Goal: Transaction & Acquisition: Purchase product/service

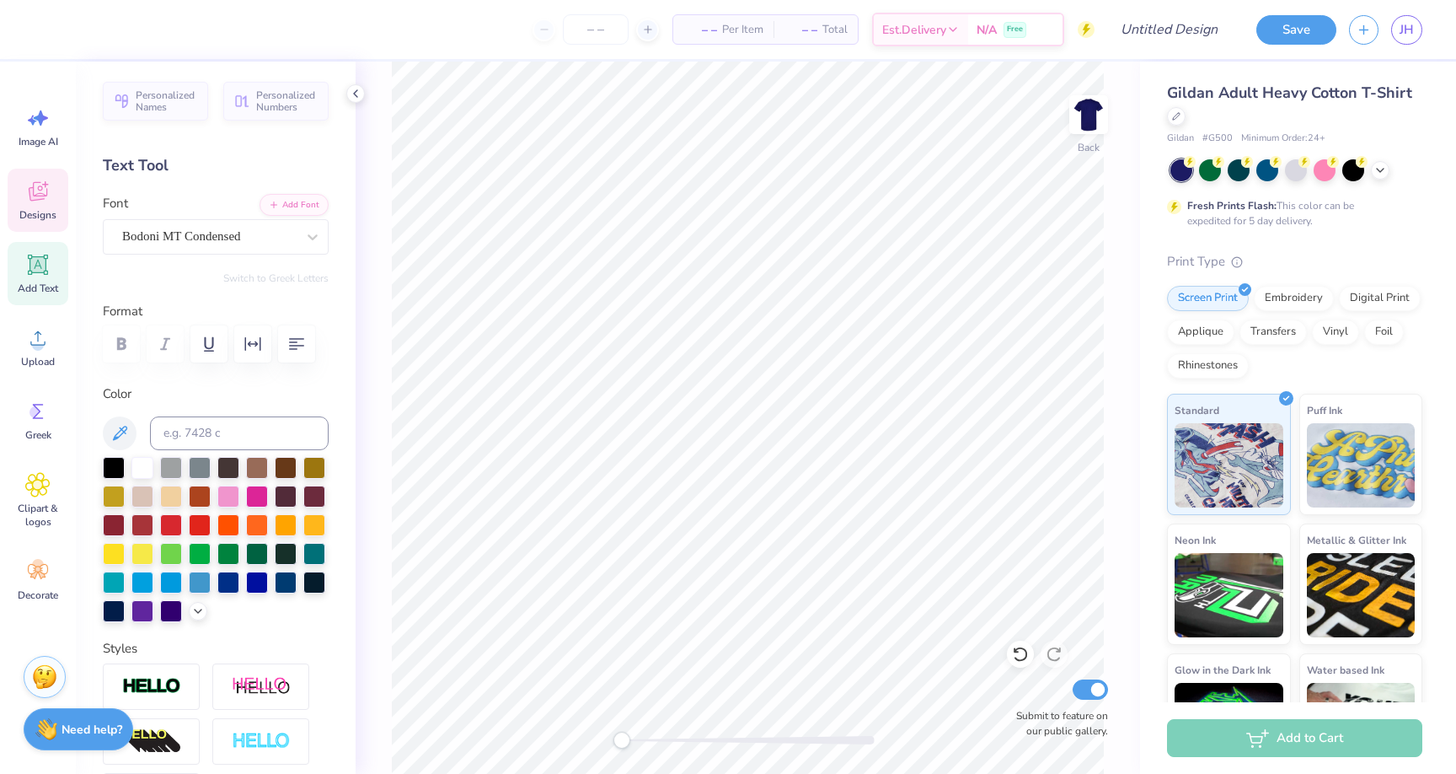
click at [38, 205] on div "Designs" at bounding box center [38, 200] width 61 height 63
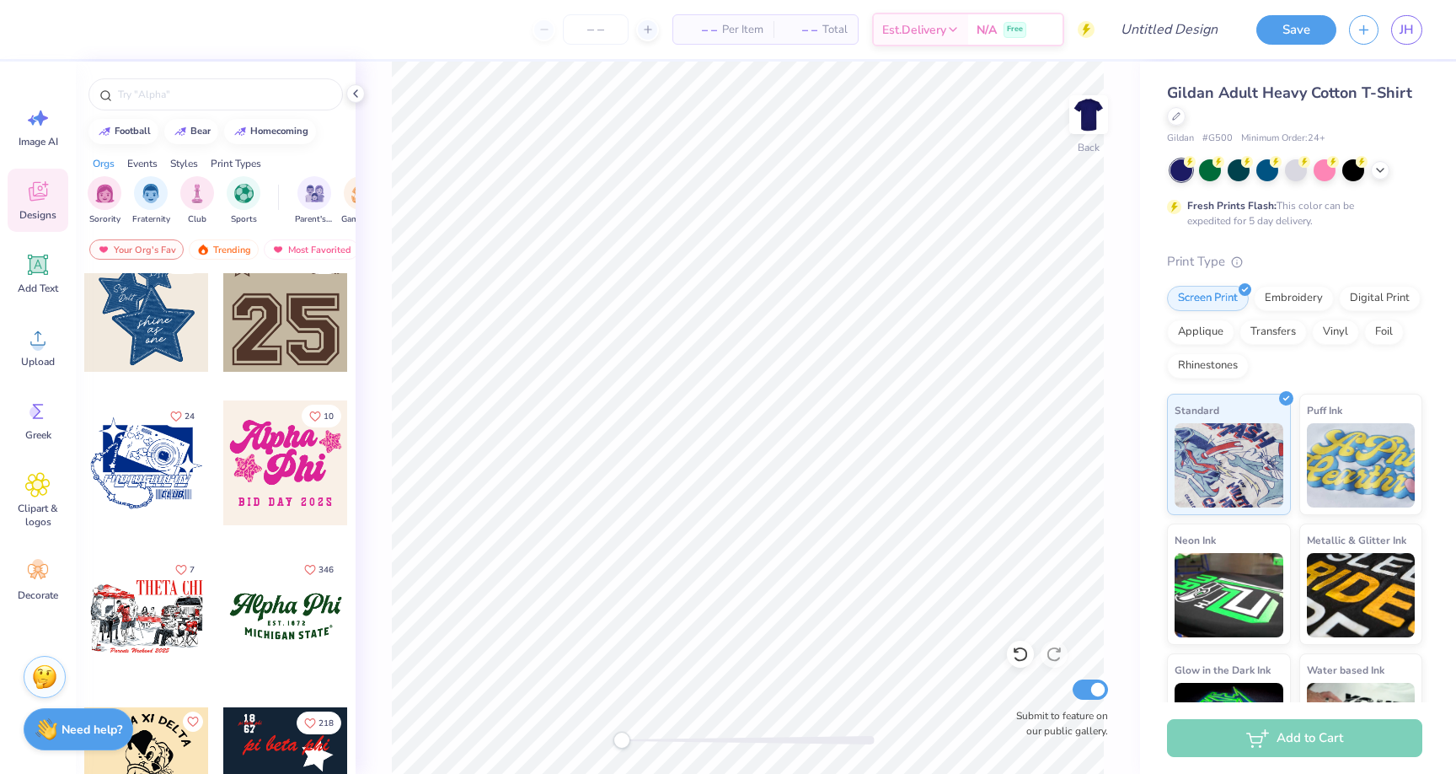
scroll to position [1274, 0]
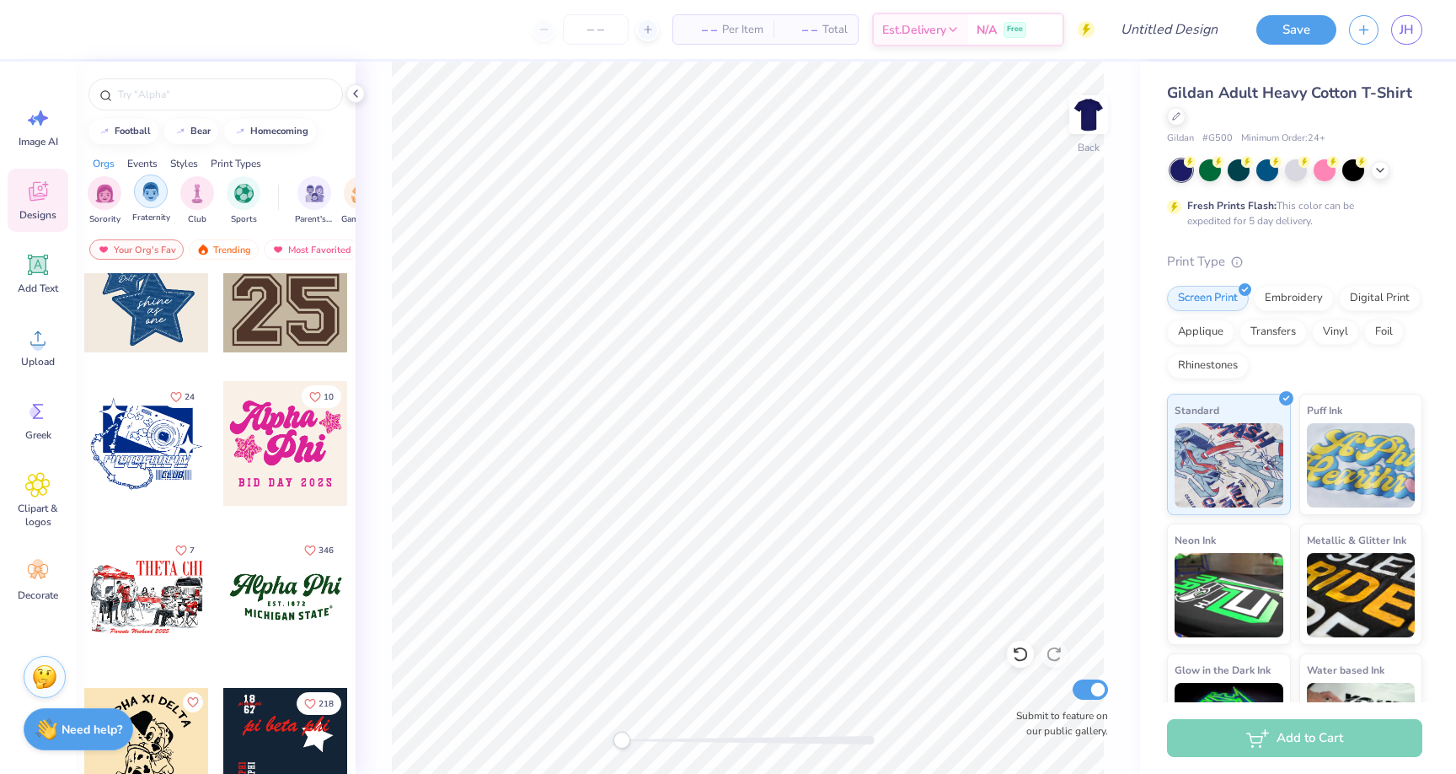
click at [149, 186] on img "filter for Fraternity" at bounding box center [151, 191] width 19 height 19
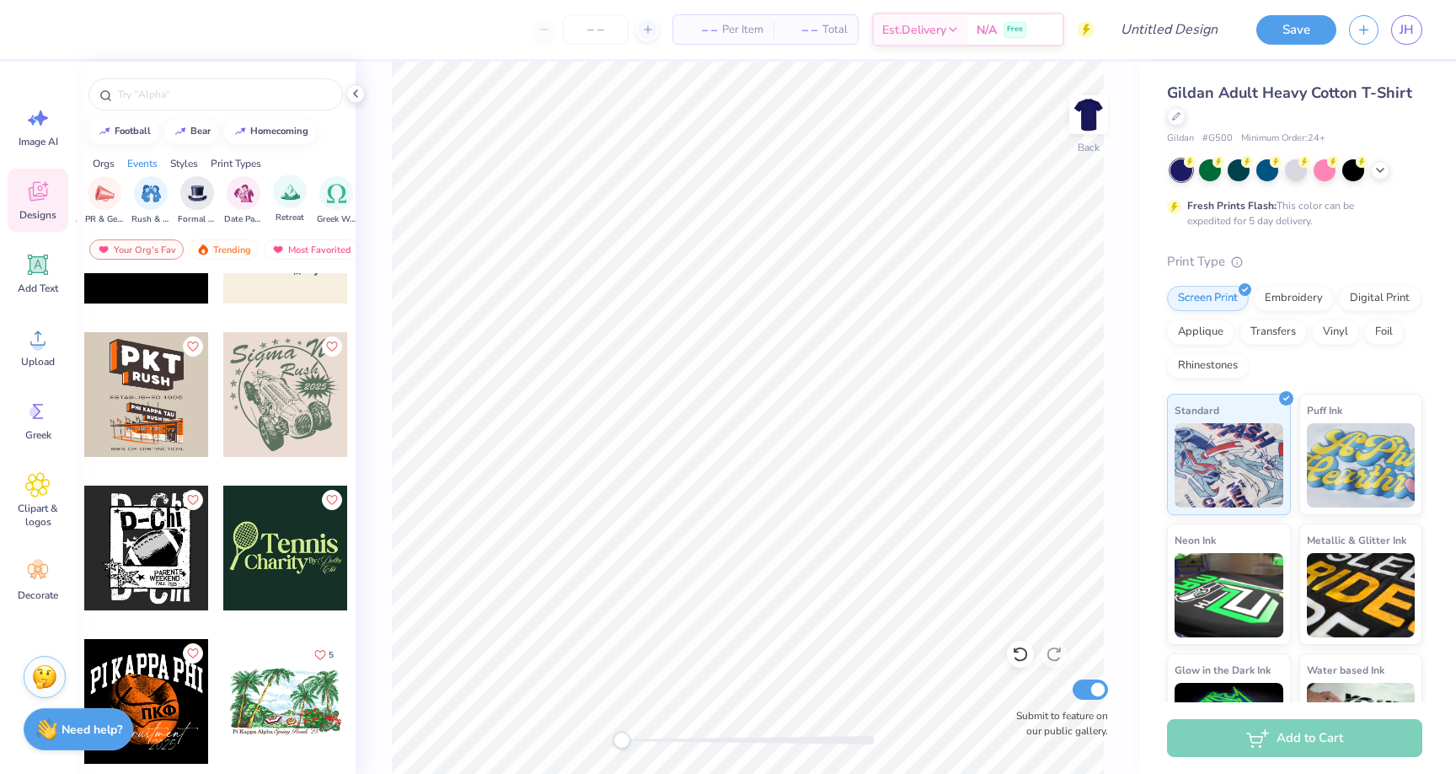
scroll to position [0, 394]
click at [157, 204] on div "filter for Rush & Bid" at bounding box center [152, 191] width 34 height 34
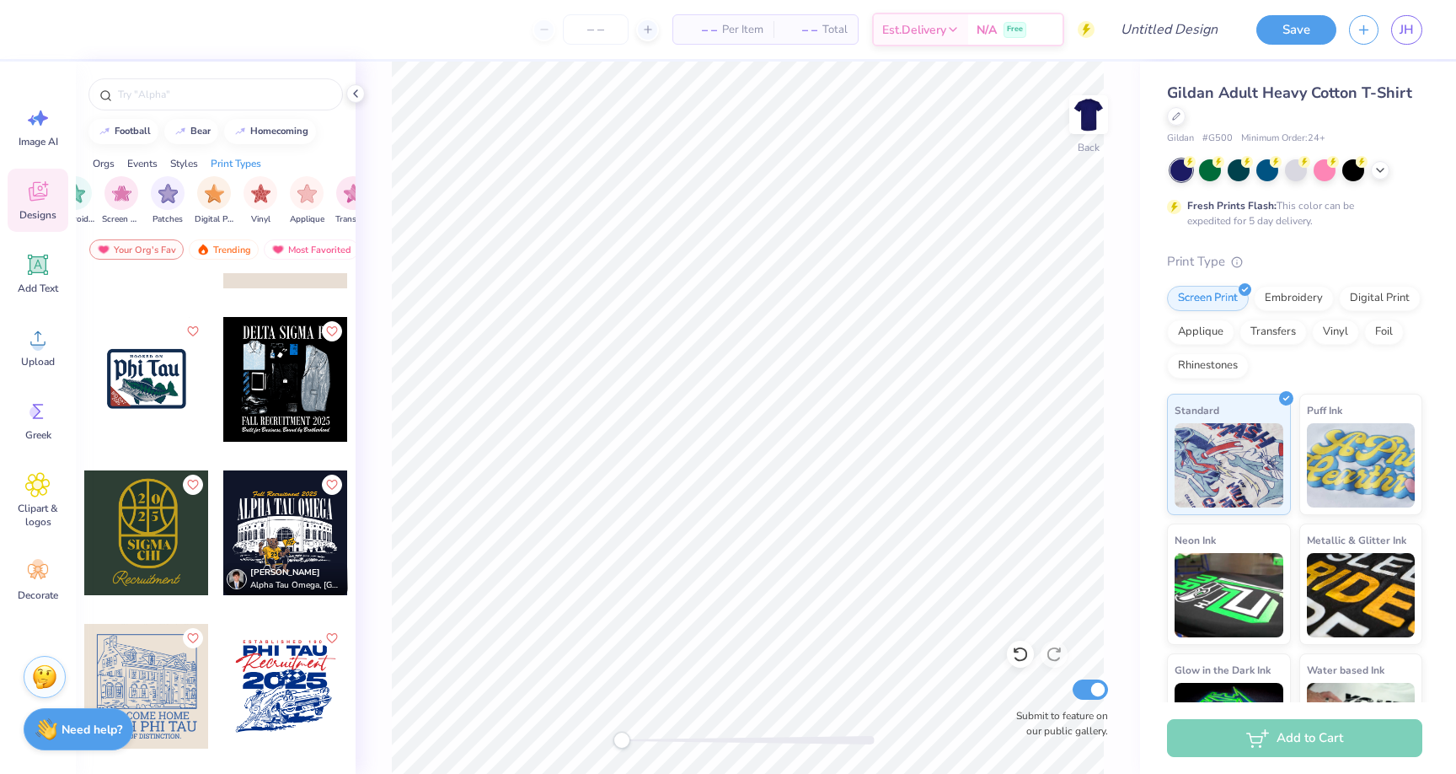
scroll to position [0, 1427]
click at [40, 366] on span "Upload" at bounding box center [38, 361] width 34 height 13
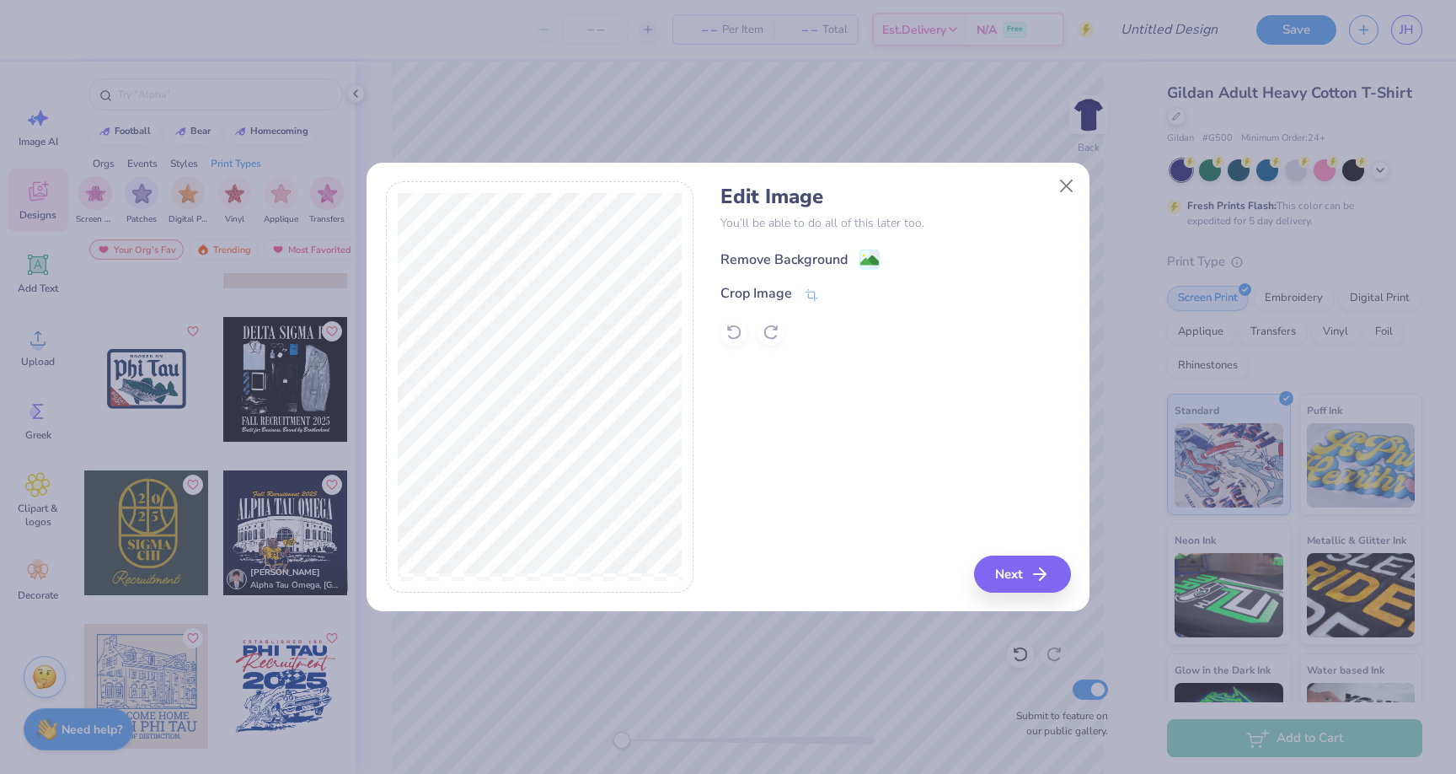
click at [812, 260] on div "Remove Background" at bounding box center [784, 259] width 127 height 20
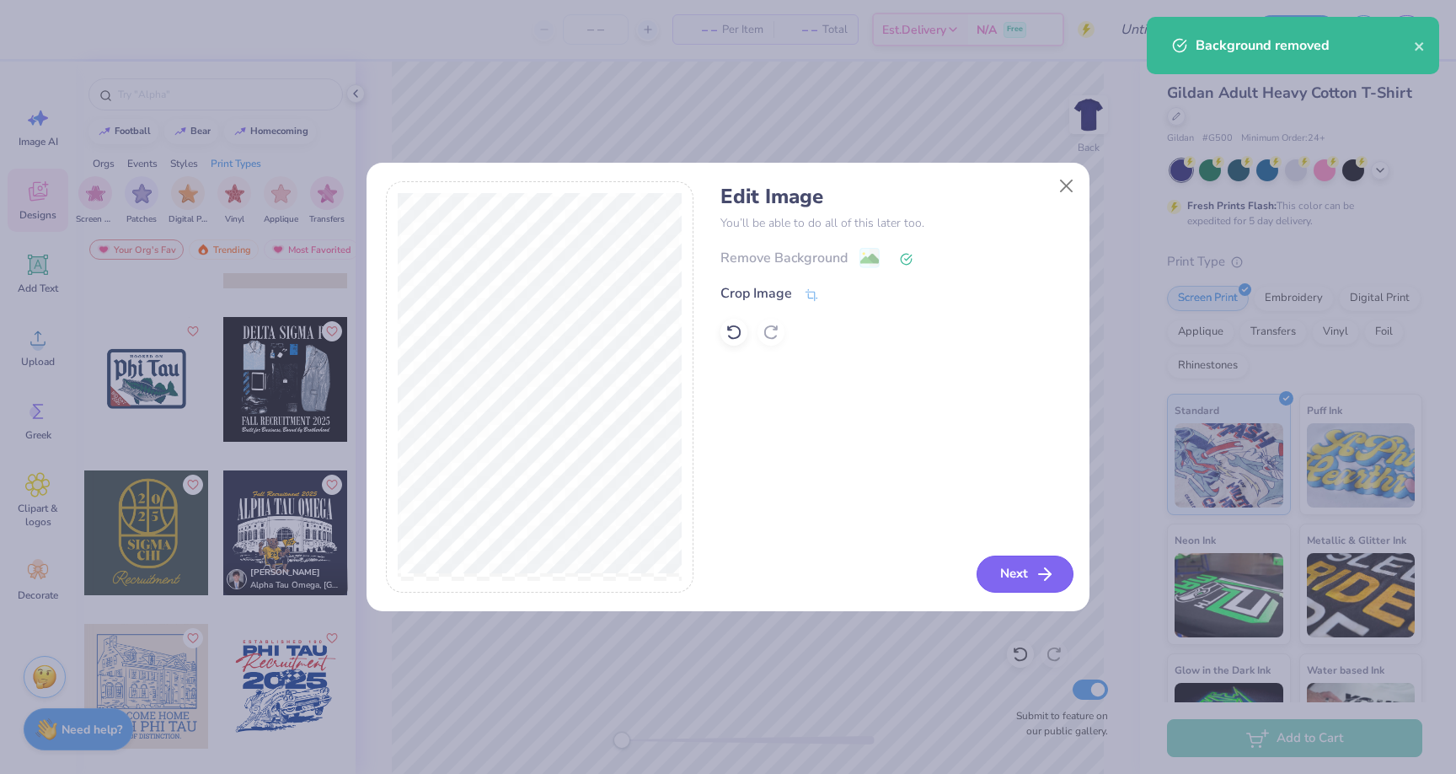
click at [1033, 570] on button "Next" at bounding box center [1025, 573] width 97 height 37
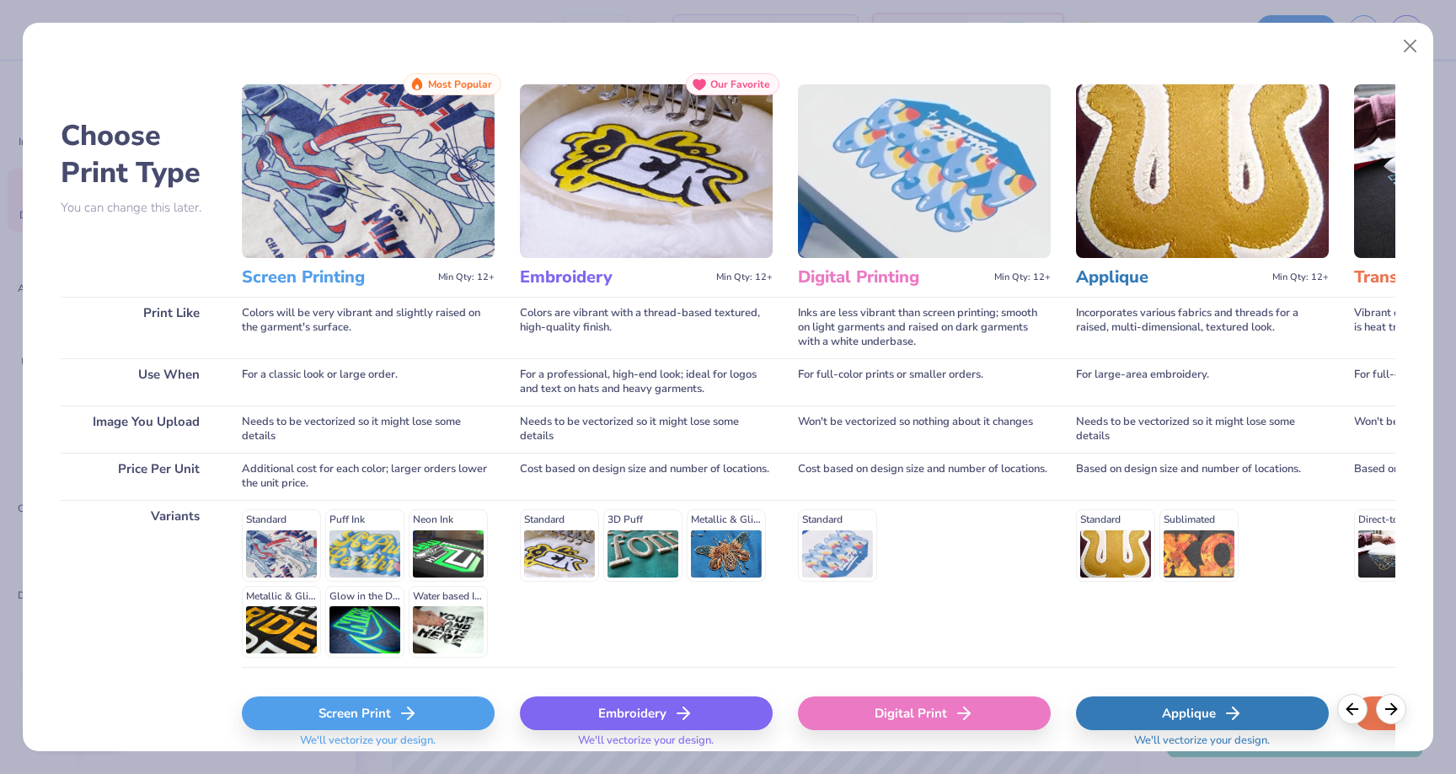
click at [439, 696] on div "Screen Print" at bounding box center [368, 713] width 253 height 34
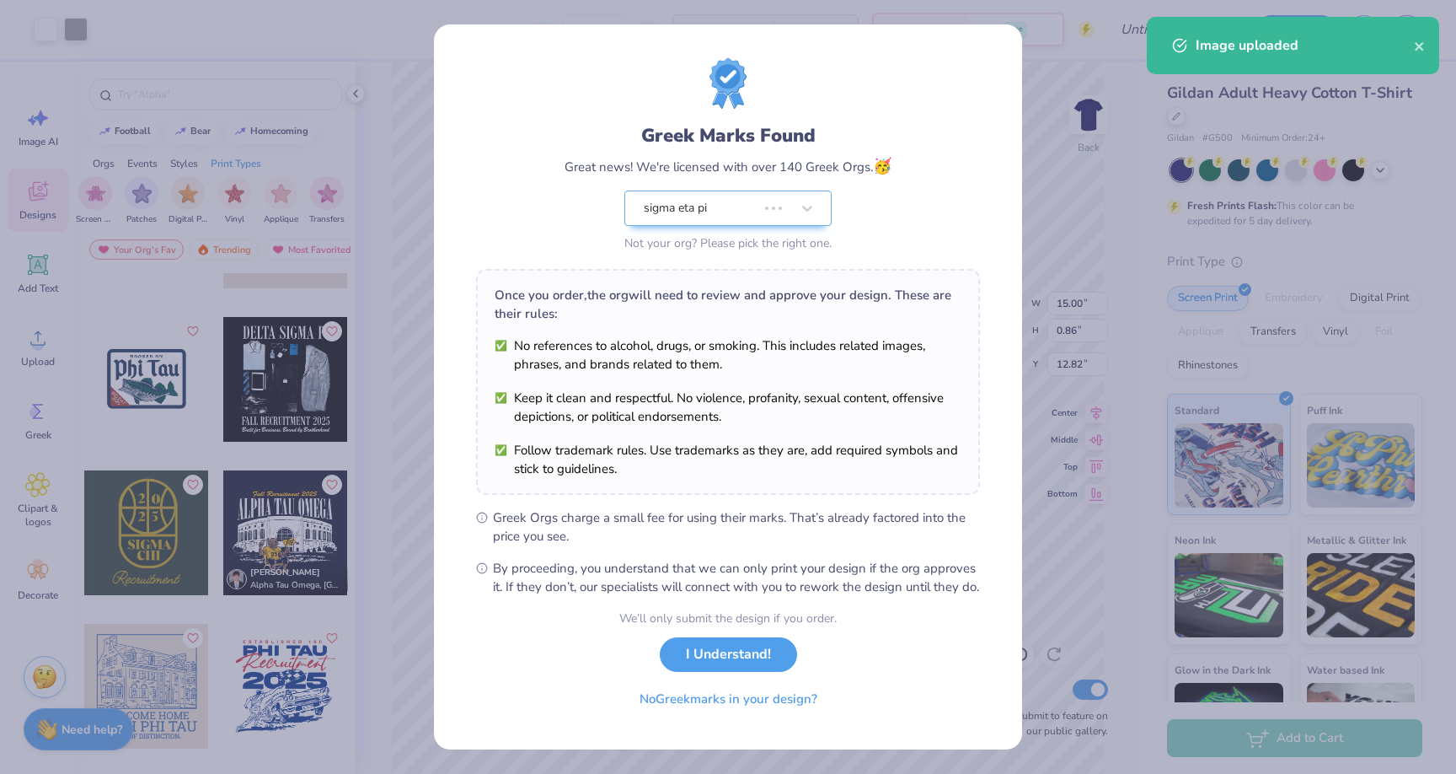
click at [737, 244] on body "Art colors – – Per Item – – Total Est. Delivery N/A Free Design Title Save JH I…" at bounding box center [728, 387] width 1456 height 774
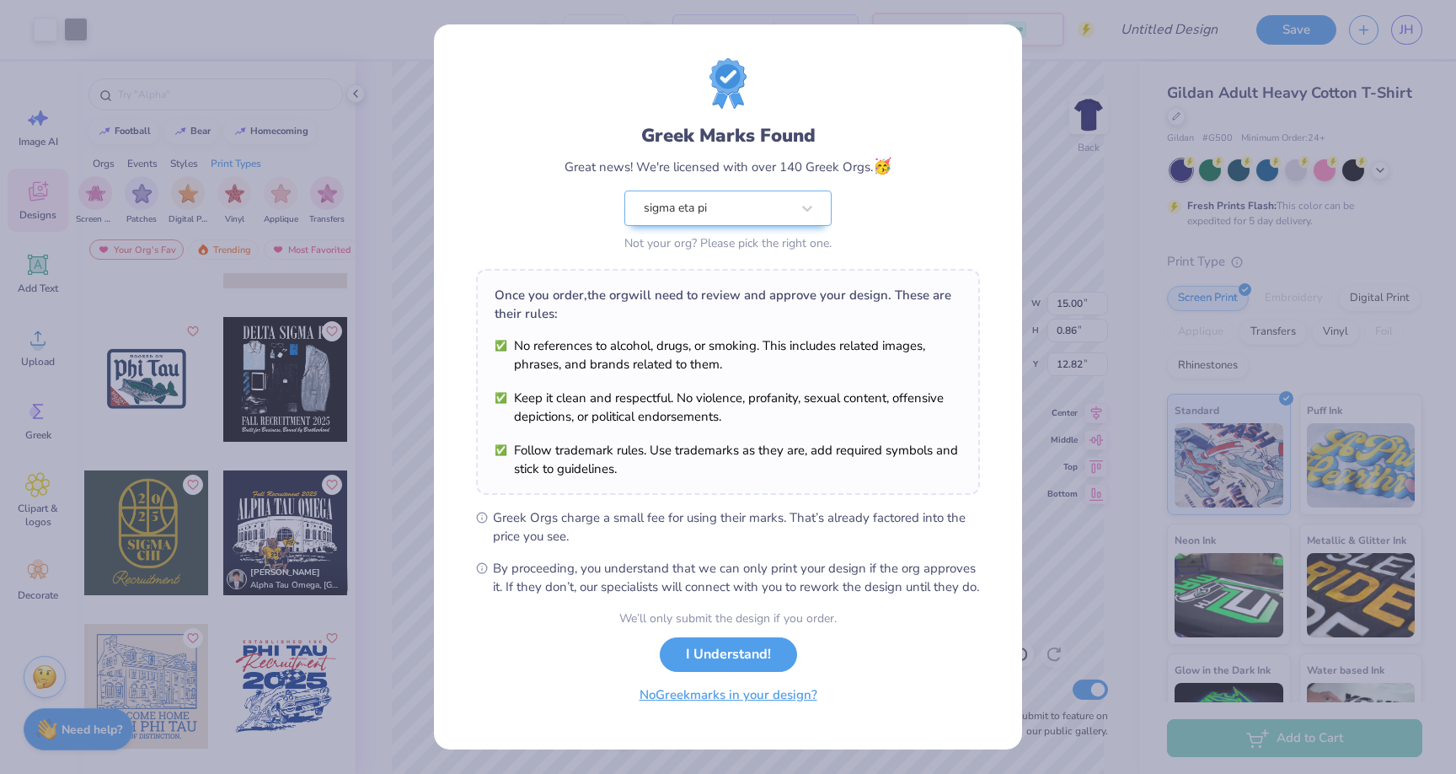
click at [724, 712] on button "No Greek marks in your design?" at bounding box center [728, 695] width 207 height 35
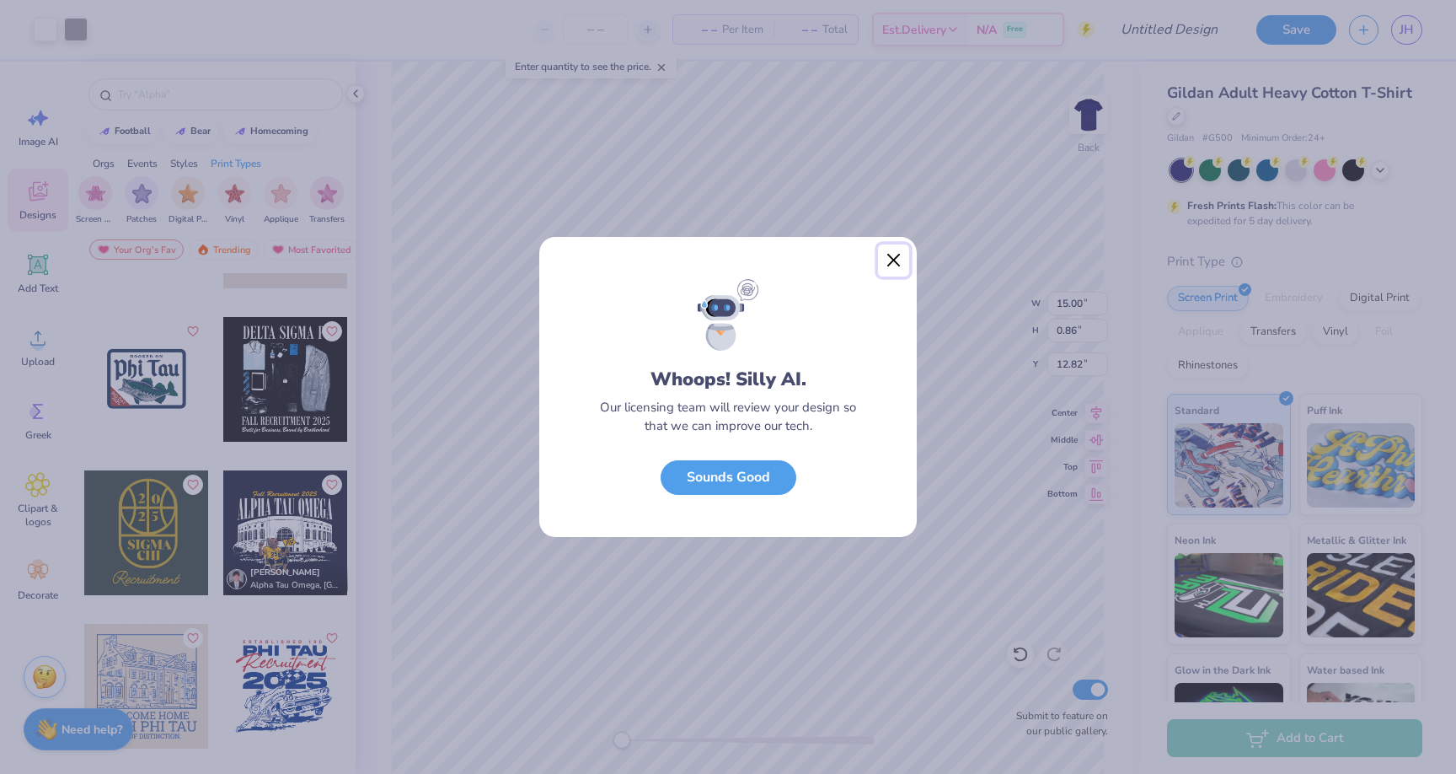
click at [887, 255] on button "Close" at bounding box center [894, 260] width 32 height 32
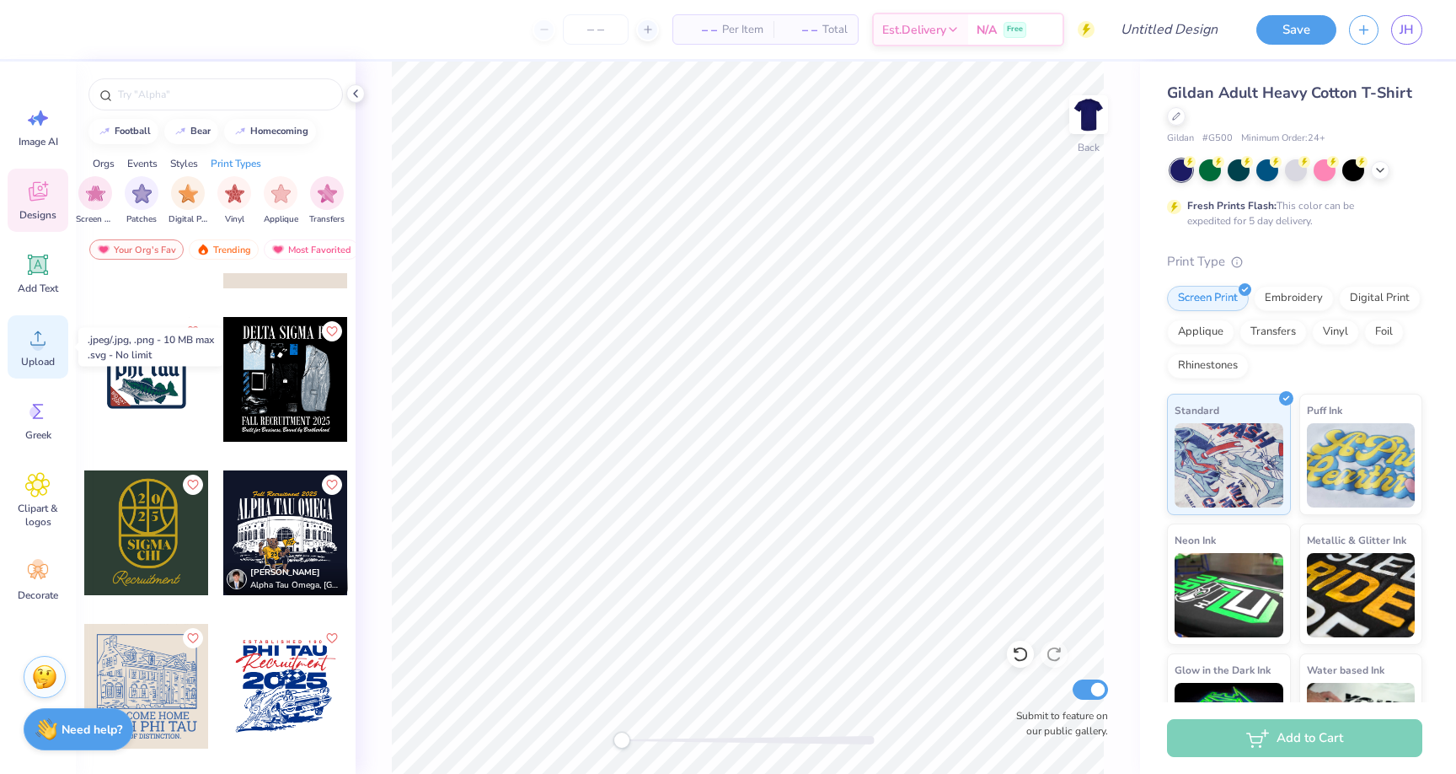
click at [35, 377] on div "Upload" at bounding box center [38, 346] width 61 height 63
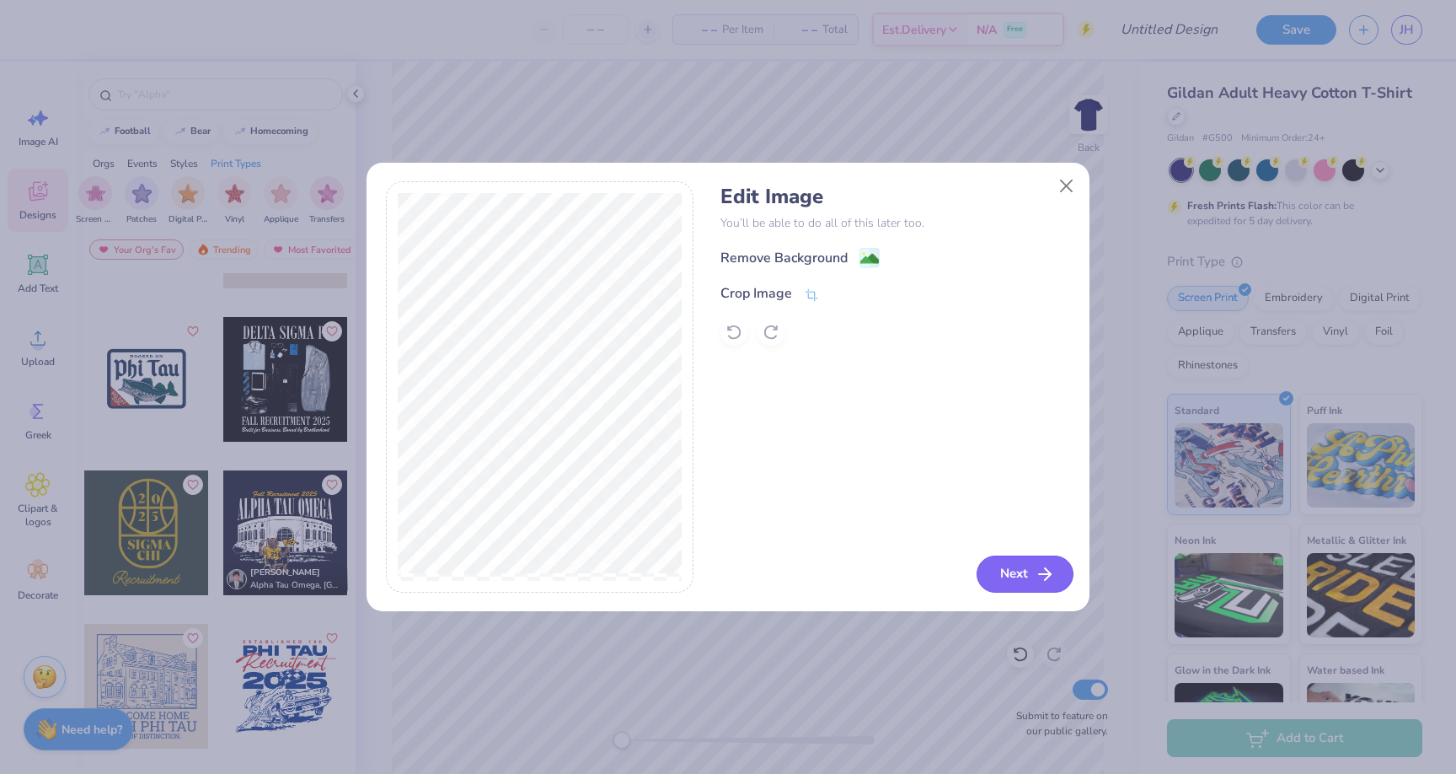
click at [995, 582] on button "Next" at bounding box center [1025, 573] width 97 height 37
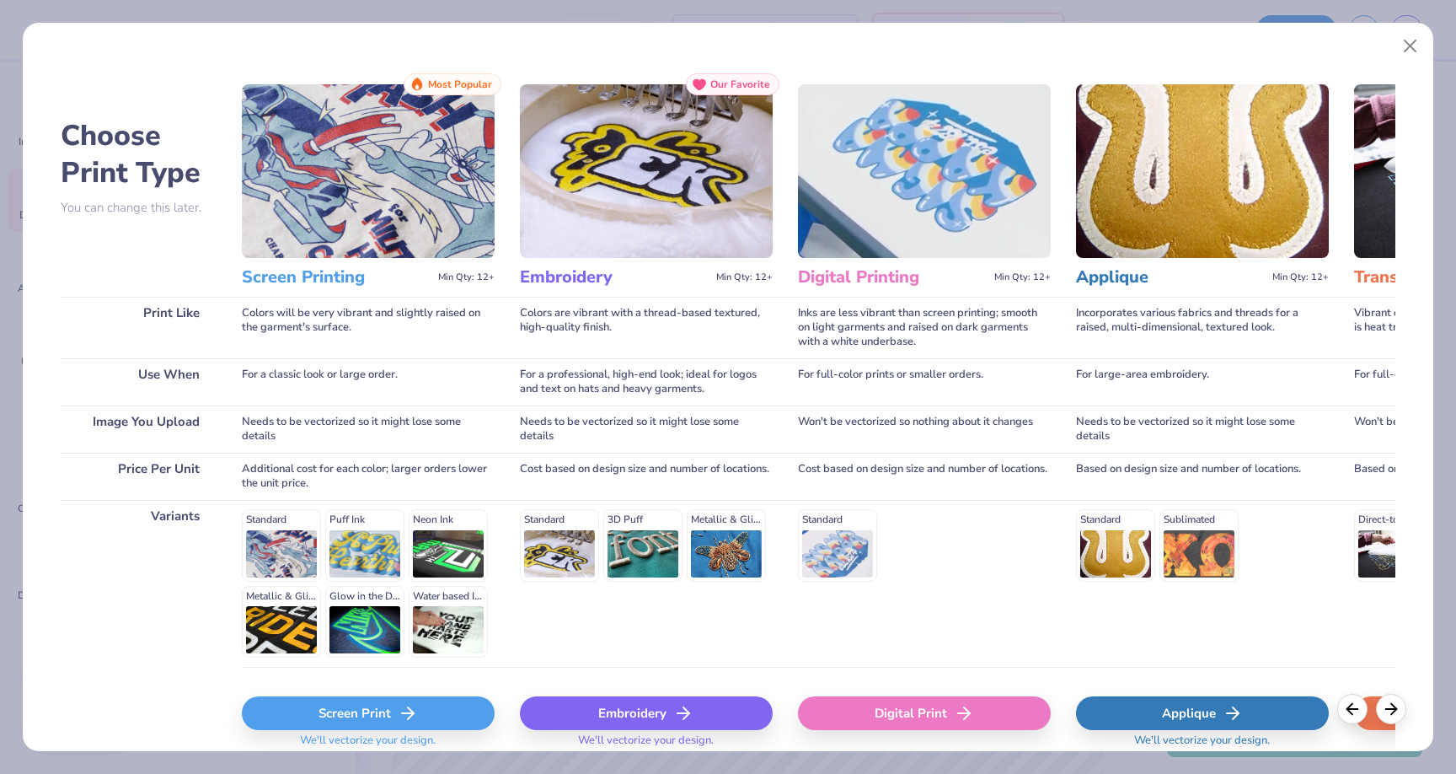
click at [429, 710] on div "Screen Print" at bounding box center [368, 713] width 253 height 34
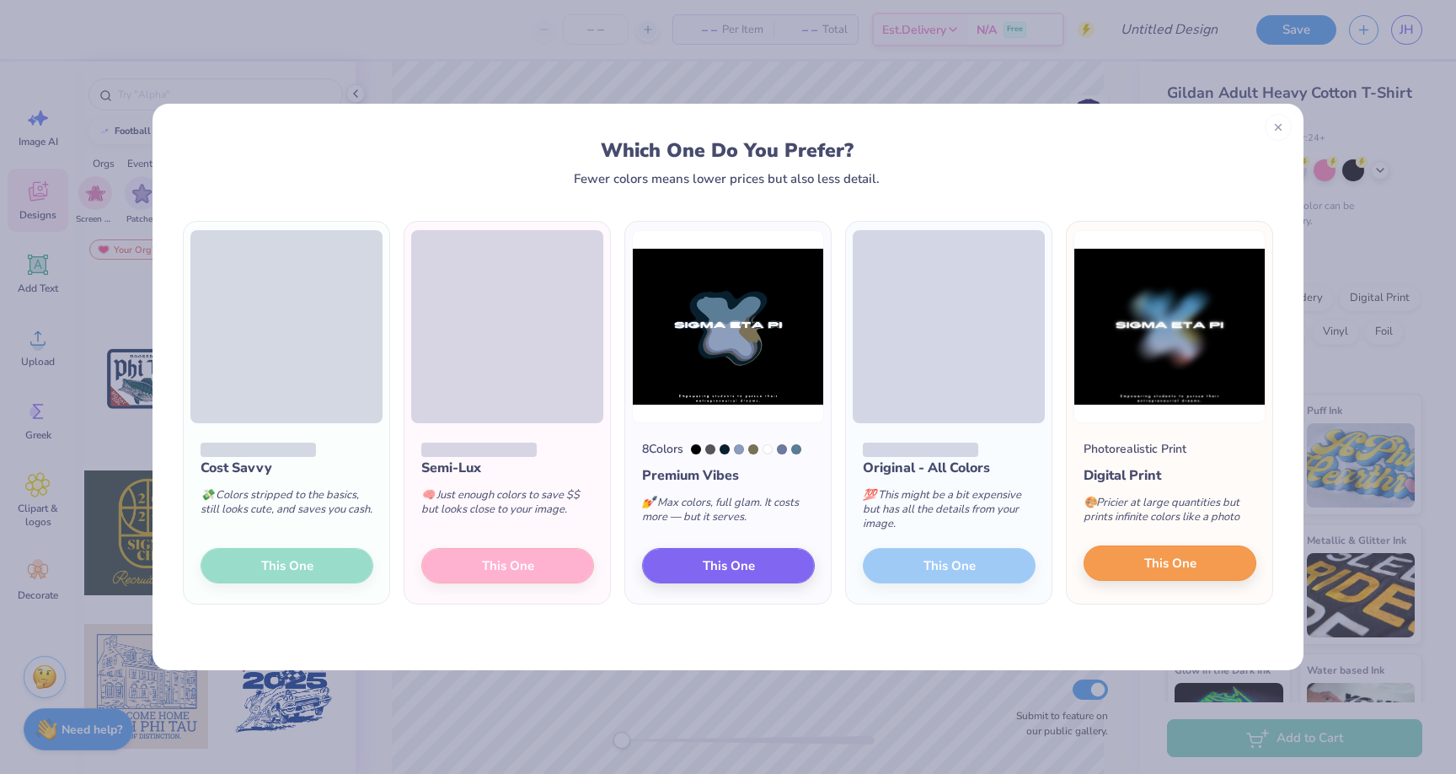
click at [1140, 563] on button "This One" at bounding box center [1170, 562] width 173 height 35
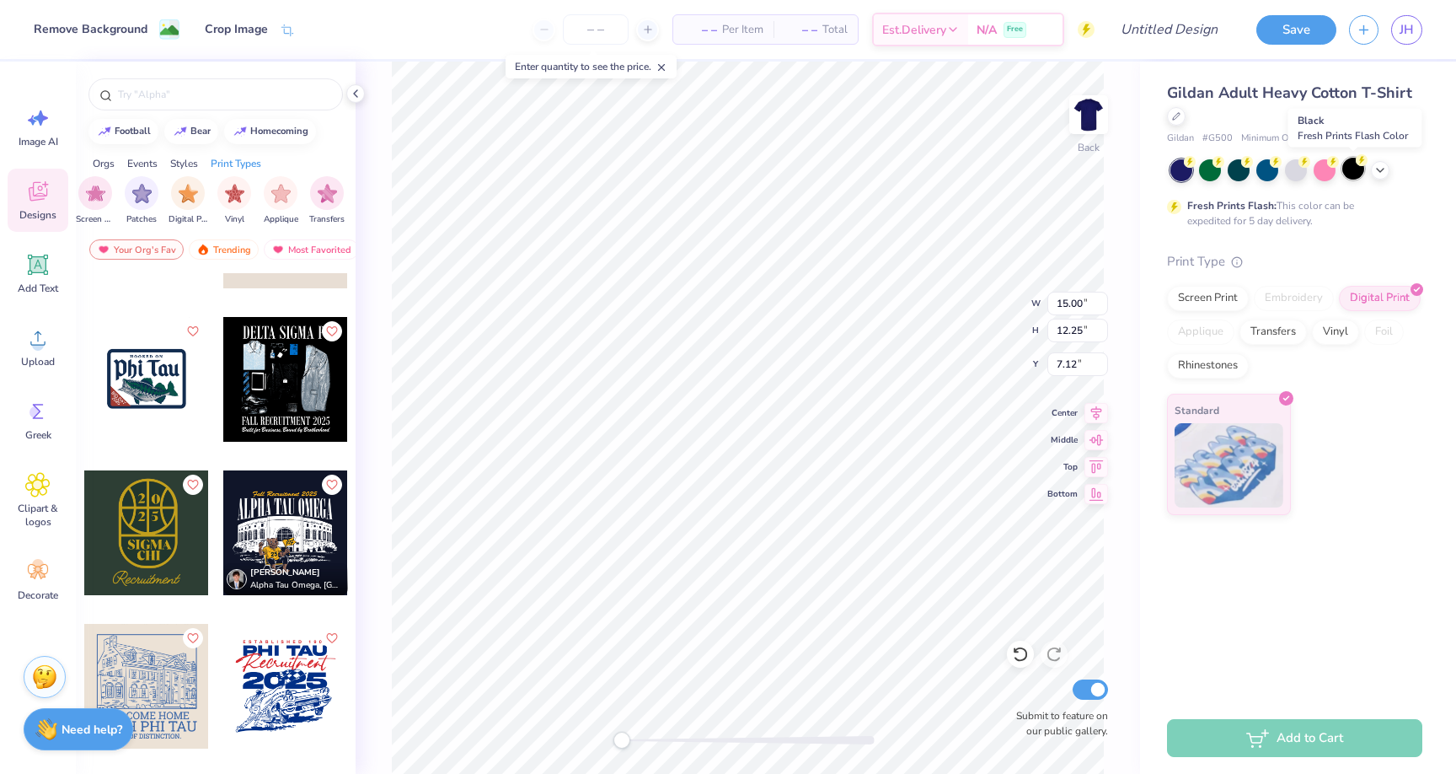
click at [1360, 174] on div at bounding box center [1354, 169] width 22 height 22
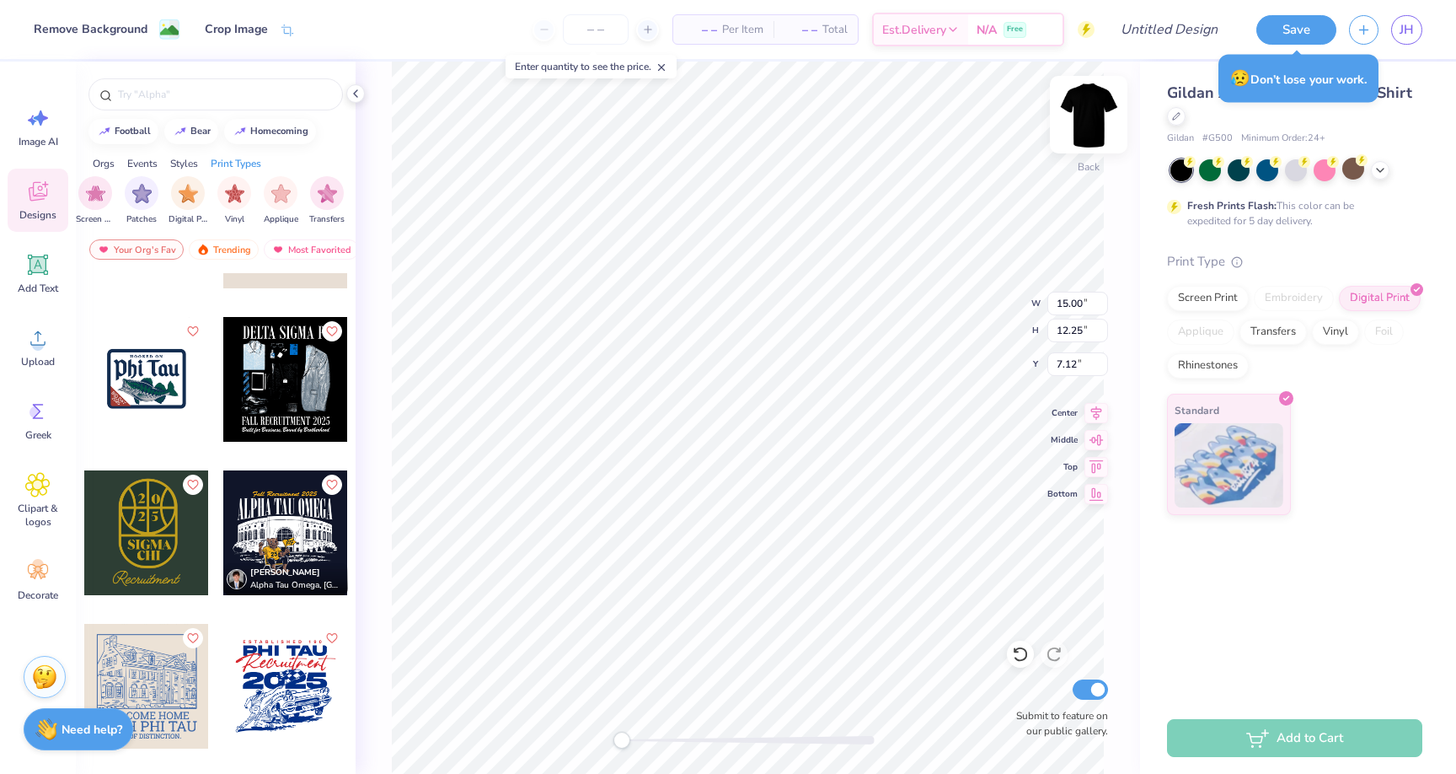
click at [1092, 129] on img at bounding box center [1088, 114] width 67 height 67
click at [1089, 121] on img at bounding box center [1088, 114] width 67 height 67
click at [1076, 125] on img at bounding box center [1088, 114] width 67 height 67
type input "11.19"
type input "9.14"
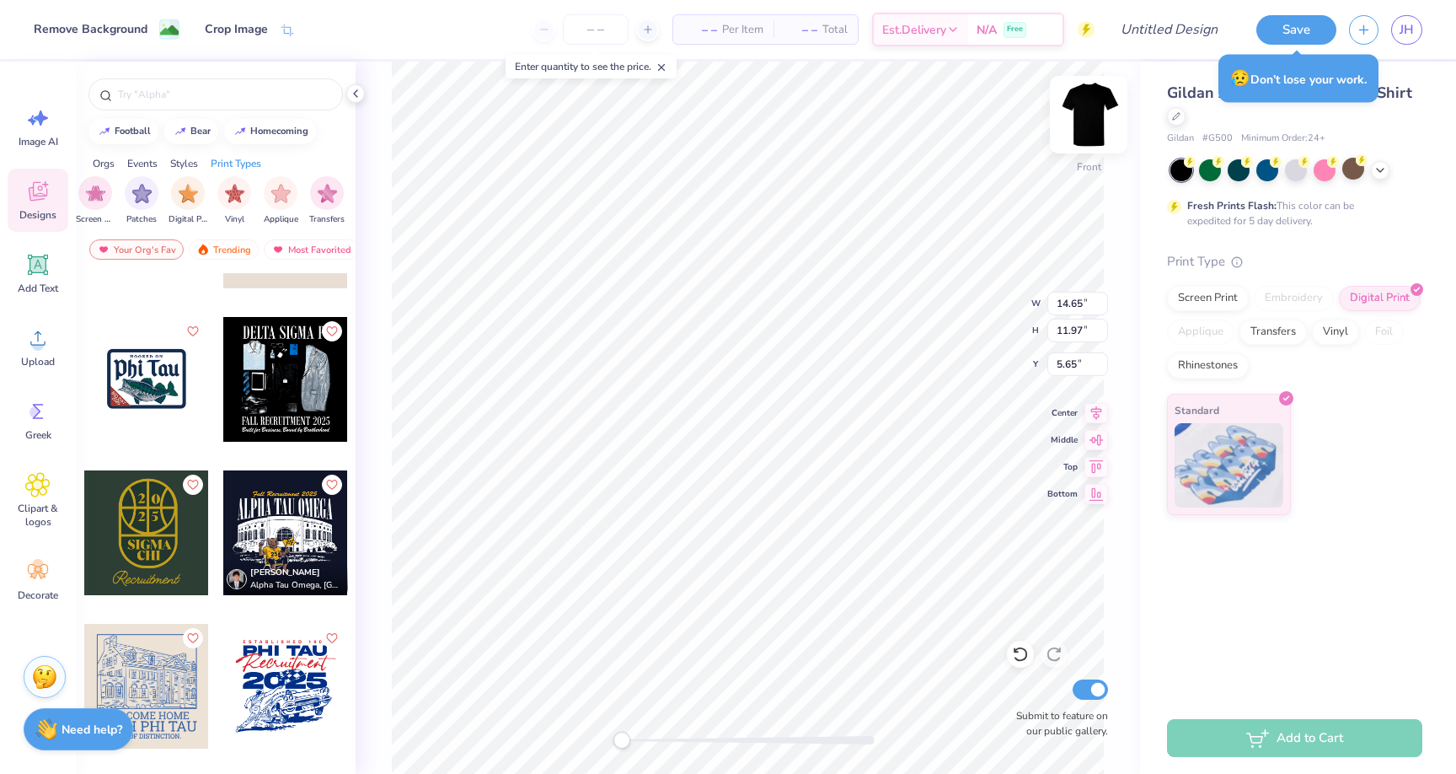
type input "4.19"
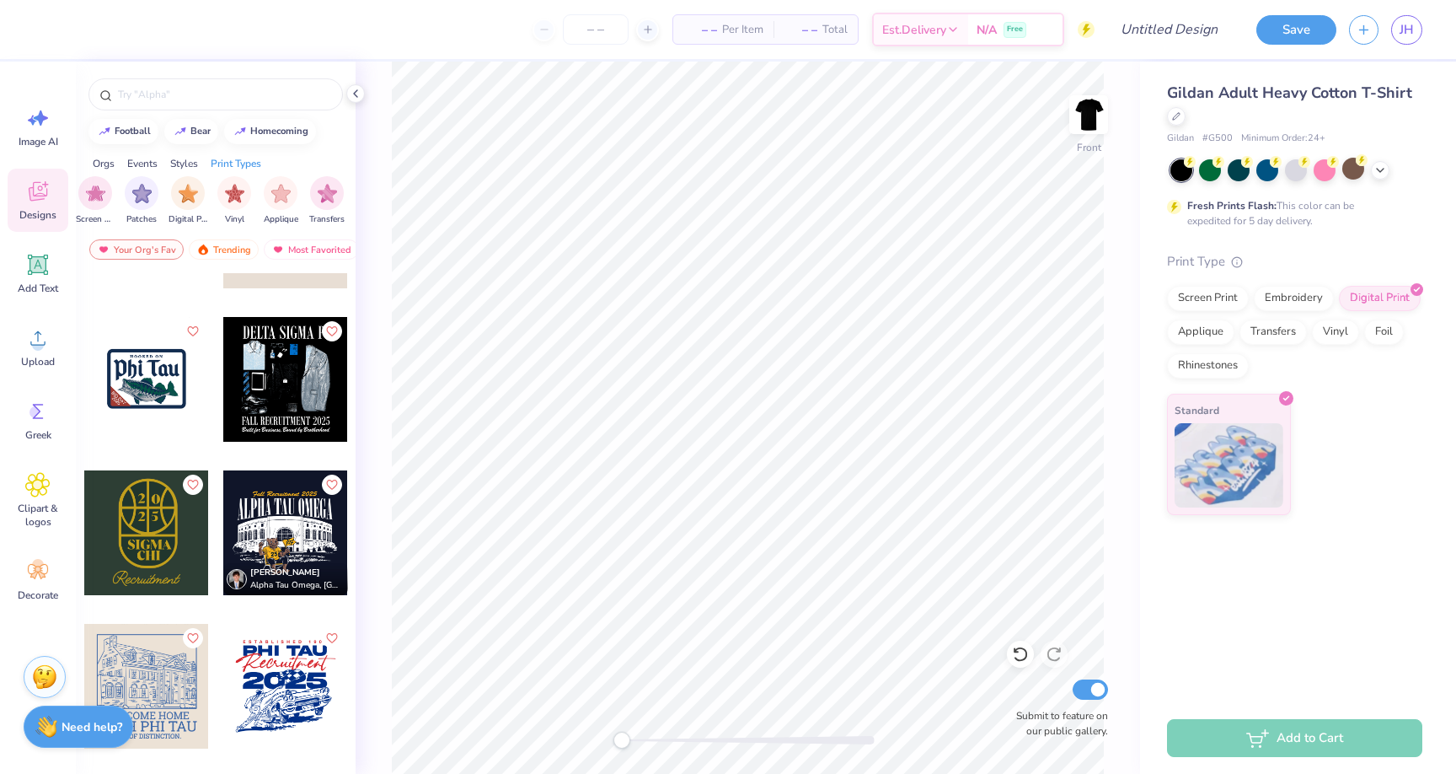
click at [99, 710] on div "Need help? Chat with us." at bounding box center [79, 726] width 110 height 42
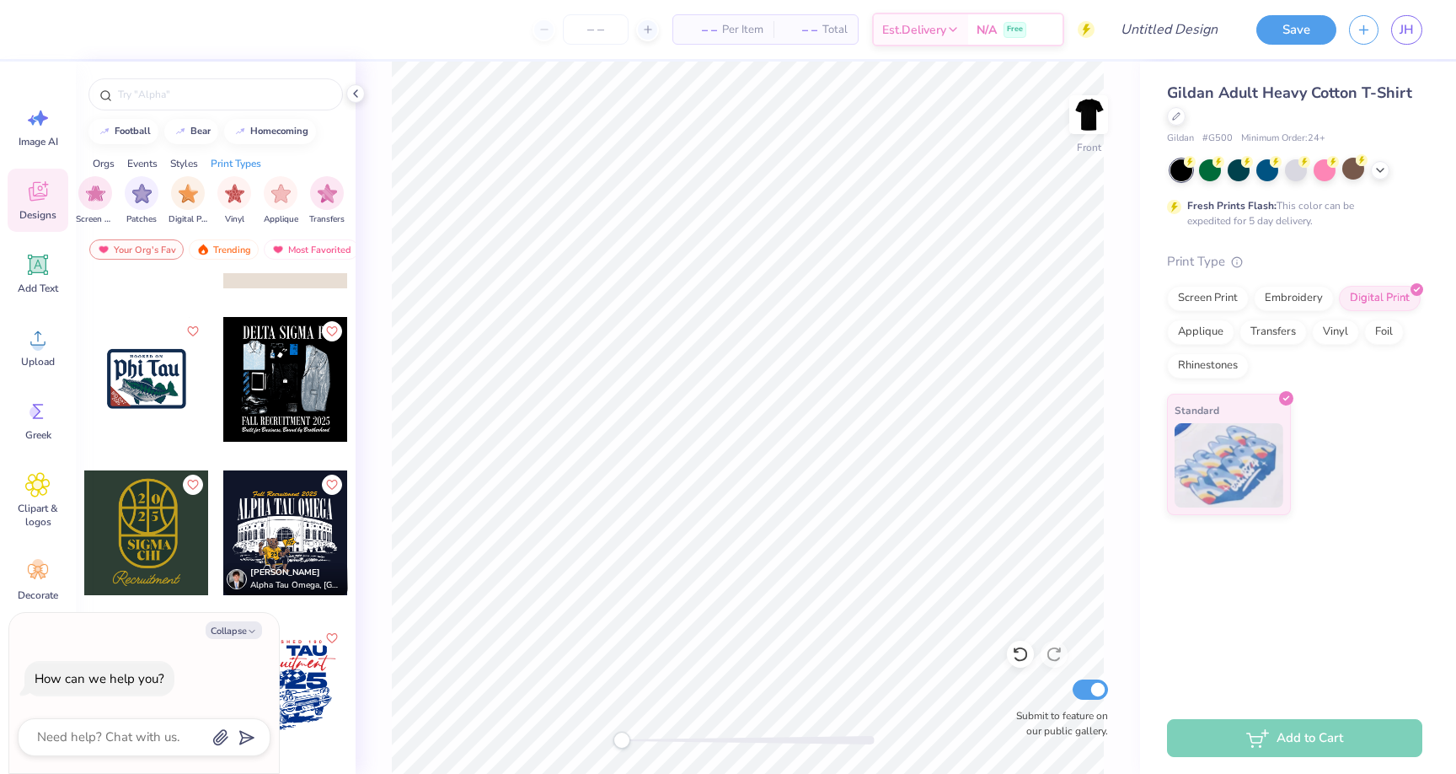
click at [142, 725] on div at bounding box center [144, 737] width 253 height 38
click at [137, 741] on textarea at bounding box center [120, 737] width 171 height 23
type textarea "hi"
type textarea "x"
type textarea "hi"
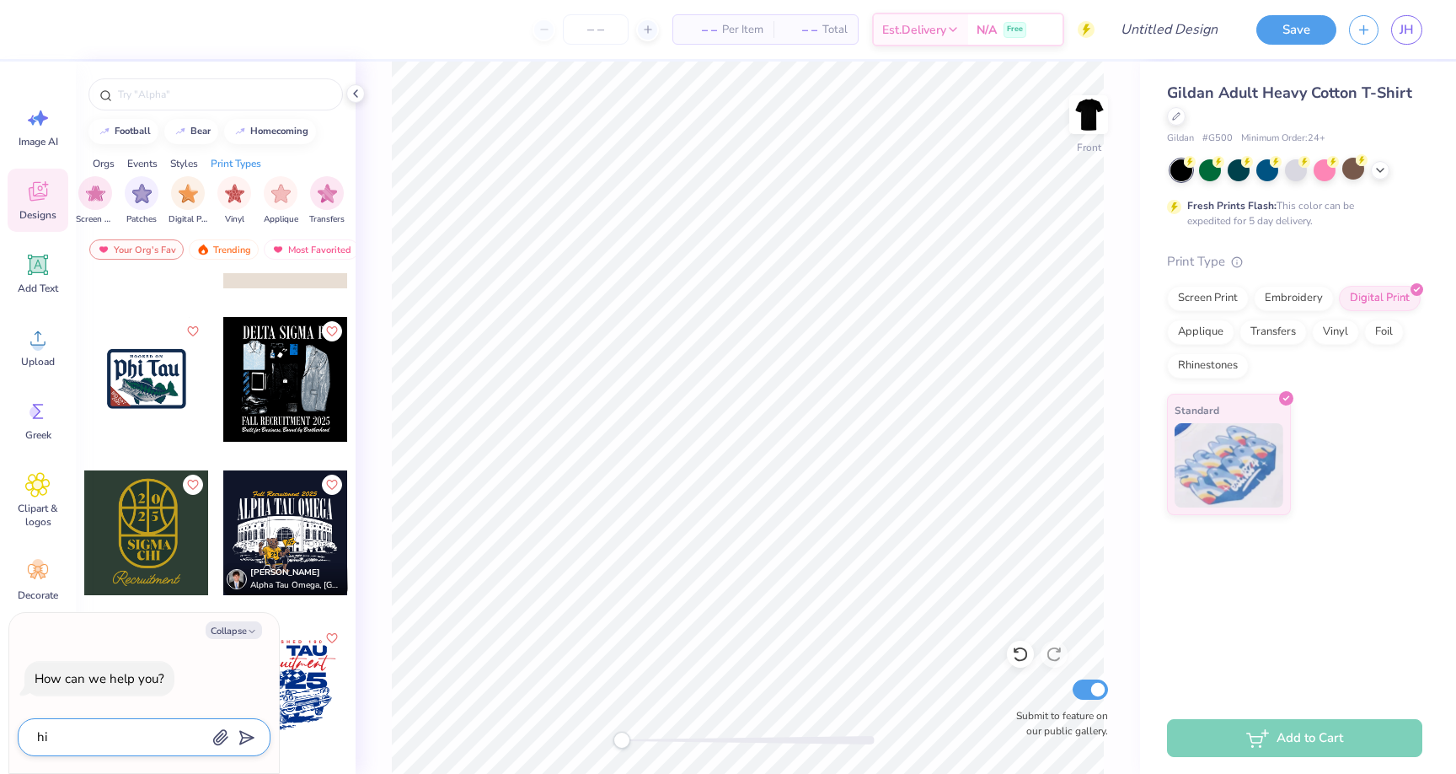
type textarea "x"
type textarea "hi c"
type textarea "x"
type textarea "hi ca"
type textarea "x"
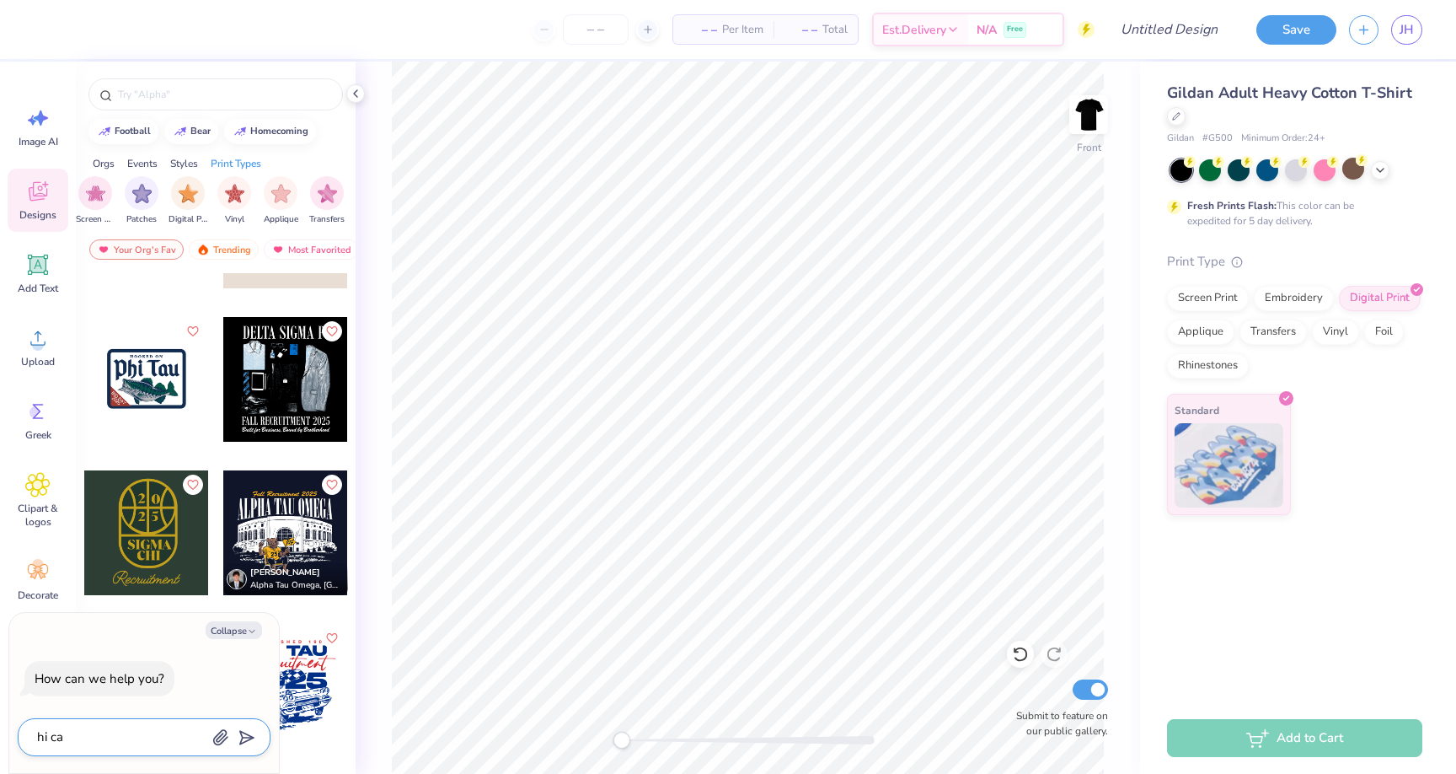
type textarea "hi can"
type textarea "x"
type textarea "hi can"
type textarea "x"
type textarea "hi can i"
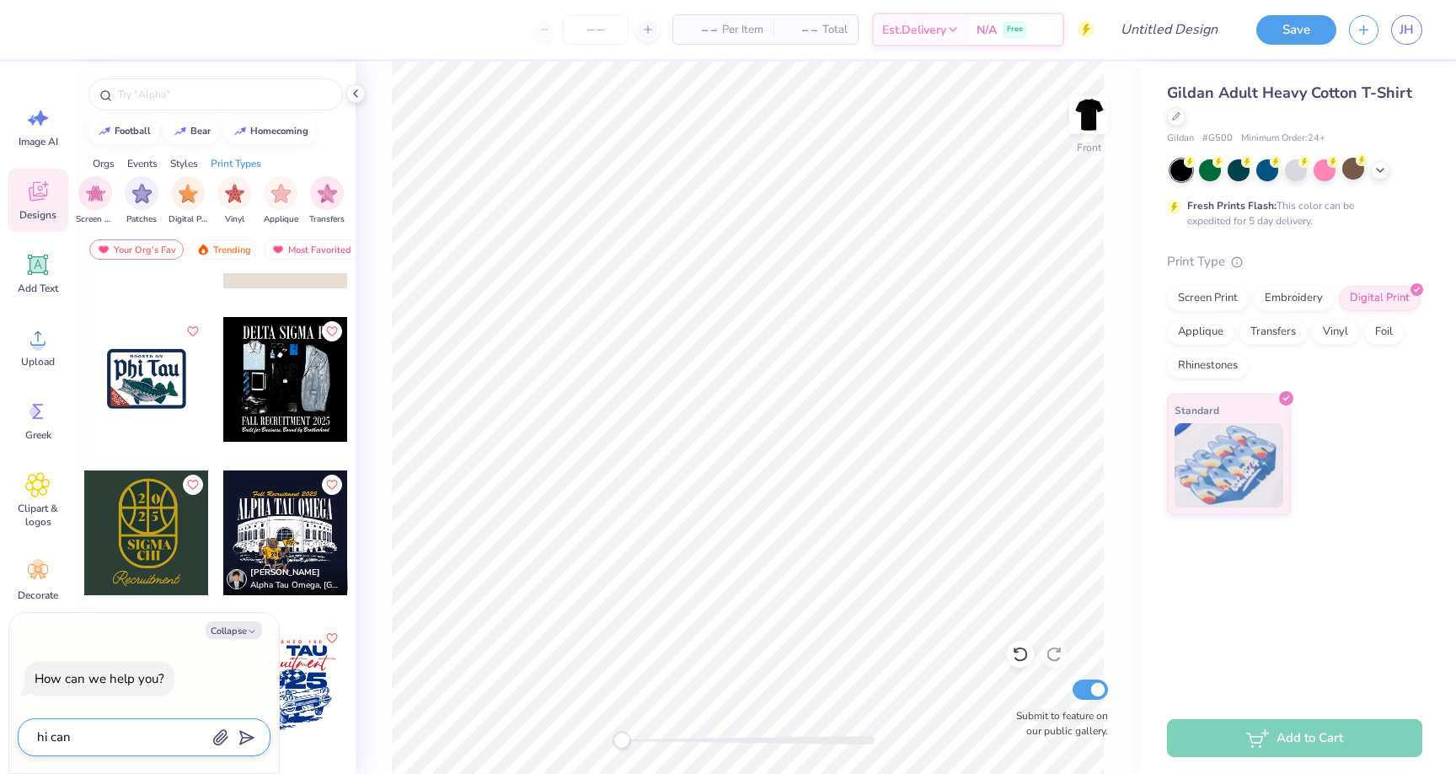
type textarea "x"
type textarea "hi can i"
type textarea "x"
type textarea "hi can i a"
type textarea "x"
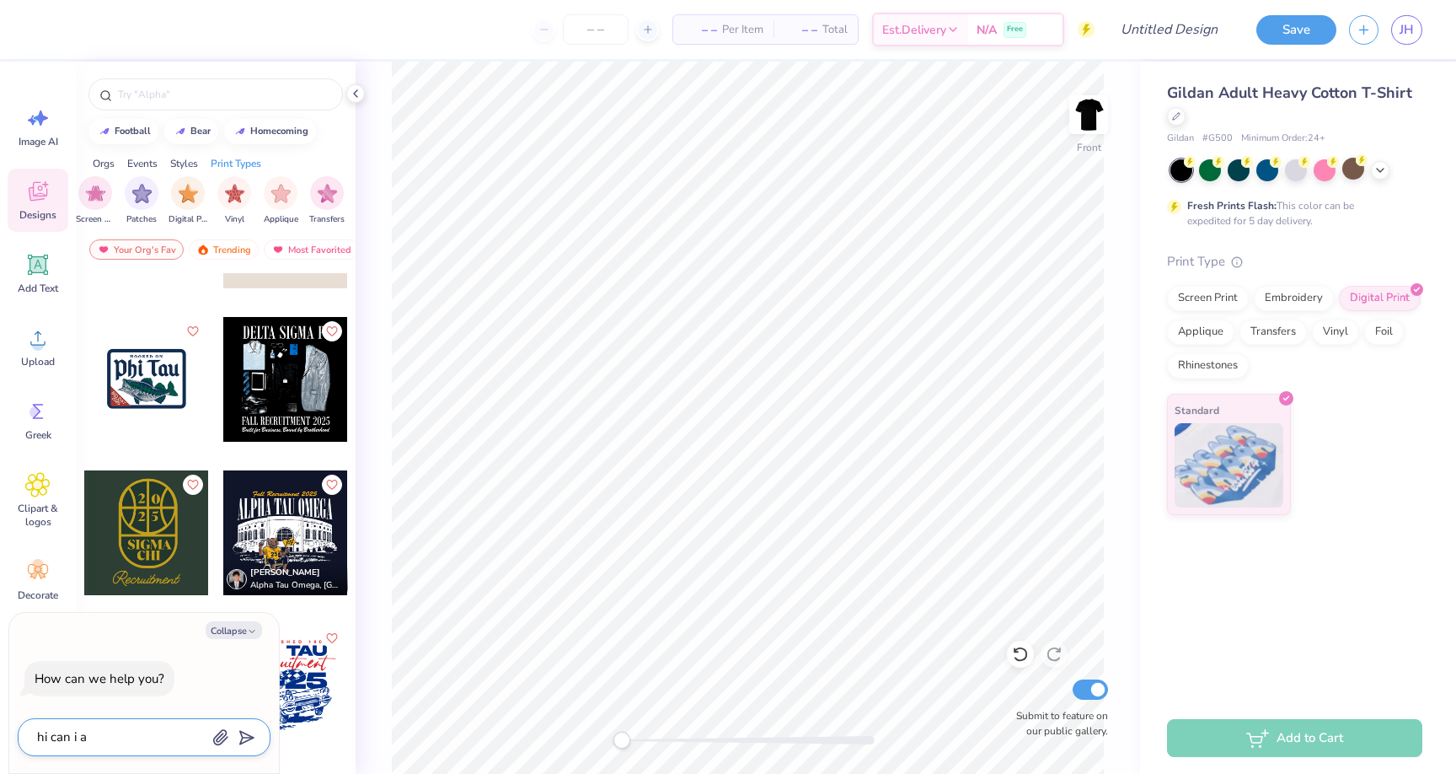
type textarea "hi can i"
type textarea "x"
type textarea "hi can i"
type textarea "x"
type textarea "hi can"
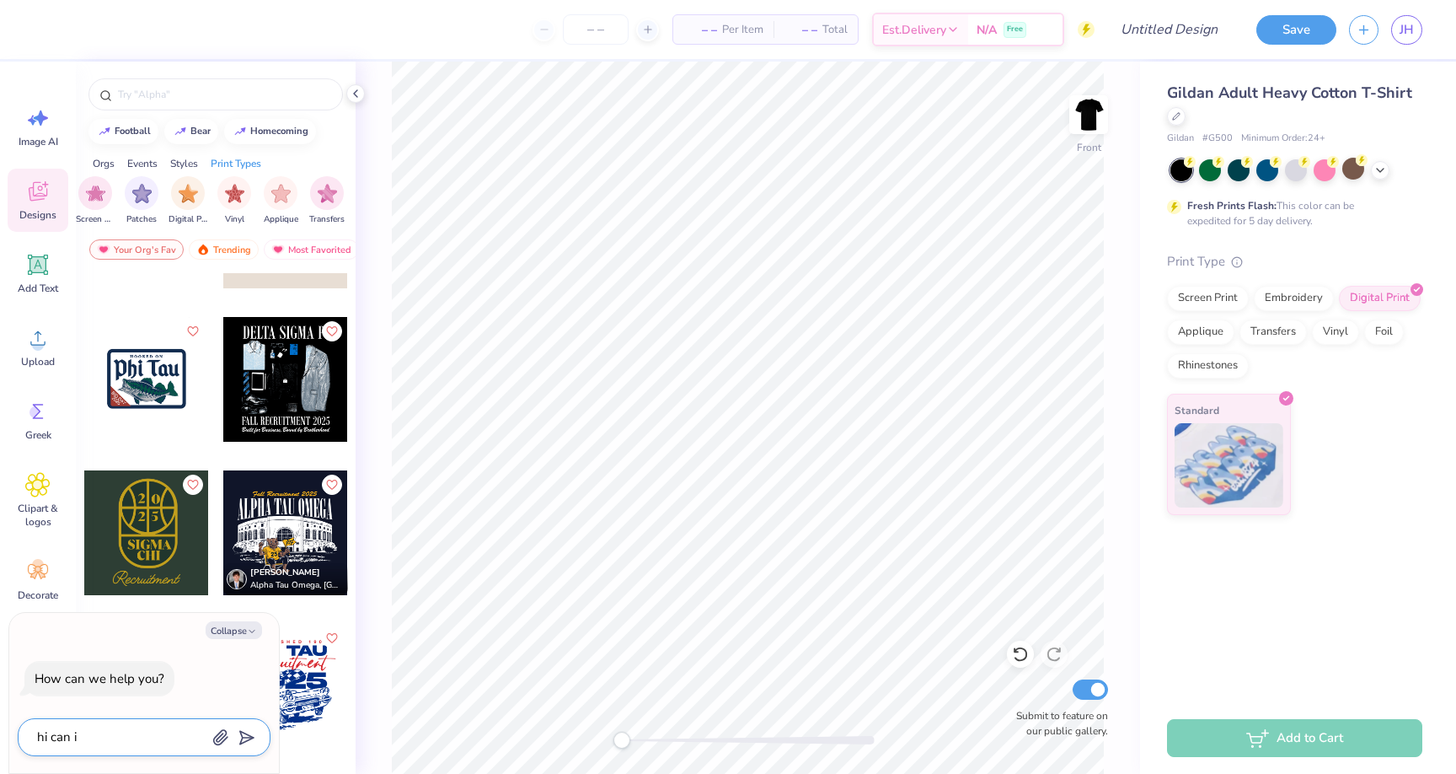
type textarea "x"
type textarea "hi can i"
type textarea "x"
type textarea "hi can i"
type textarea "x"
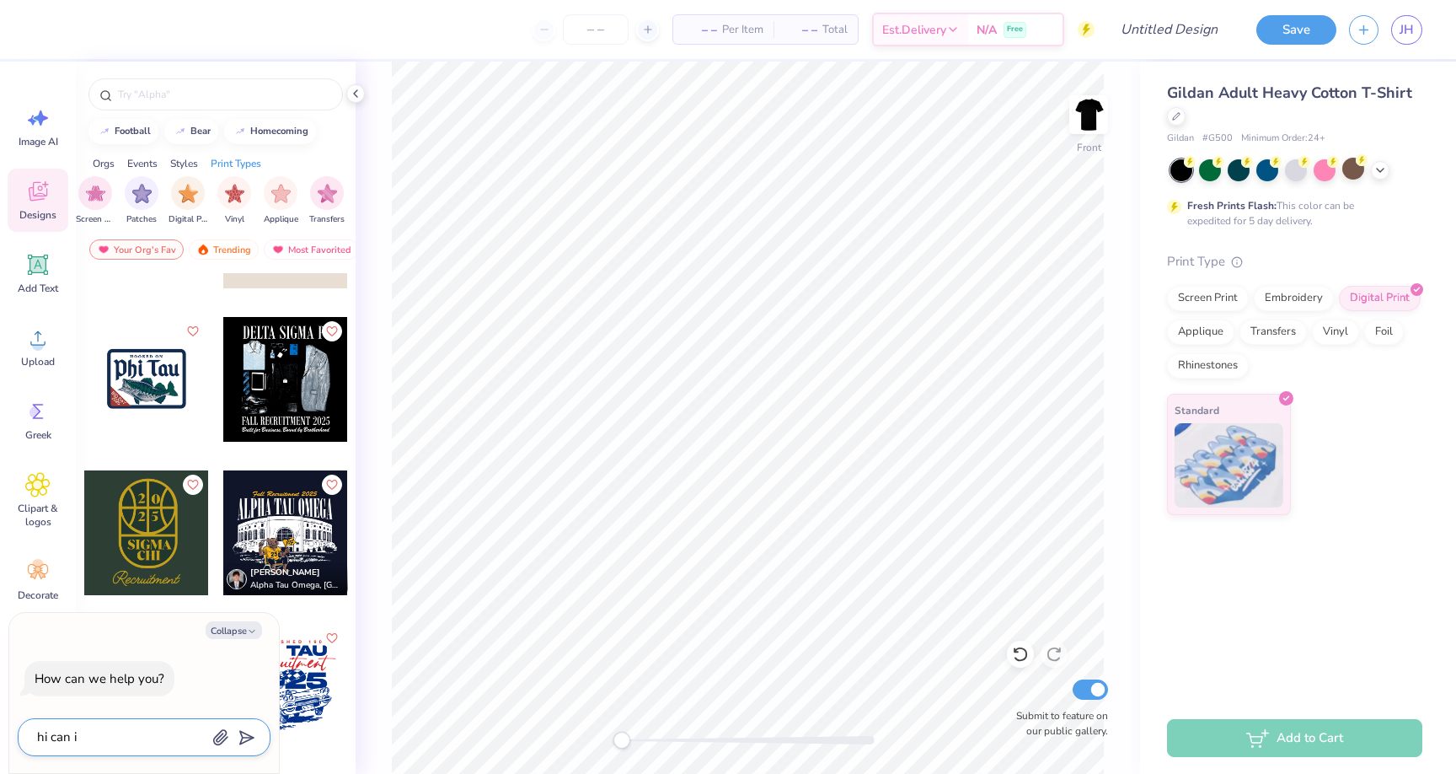
type textarea "hi can i a"
type textarea "x"
type textarea "hi can i add"
type textarea "x"
type textarea "hi can i add"
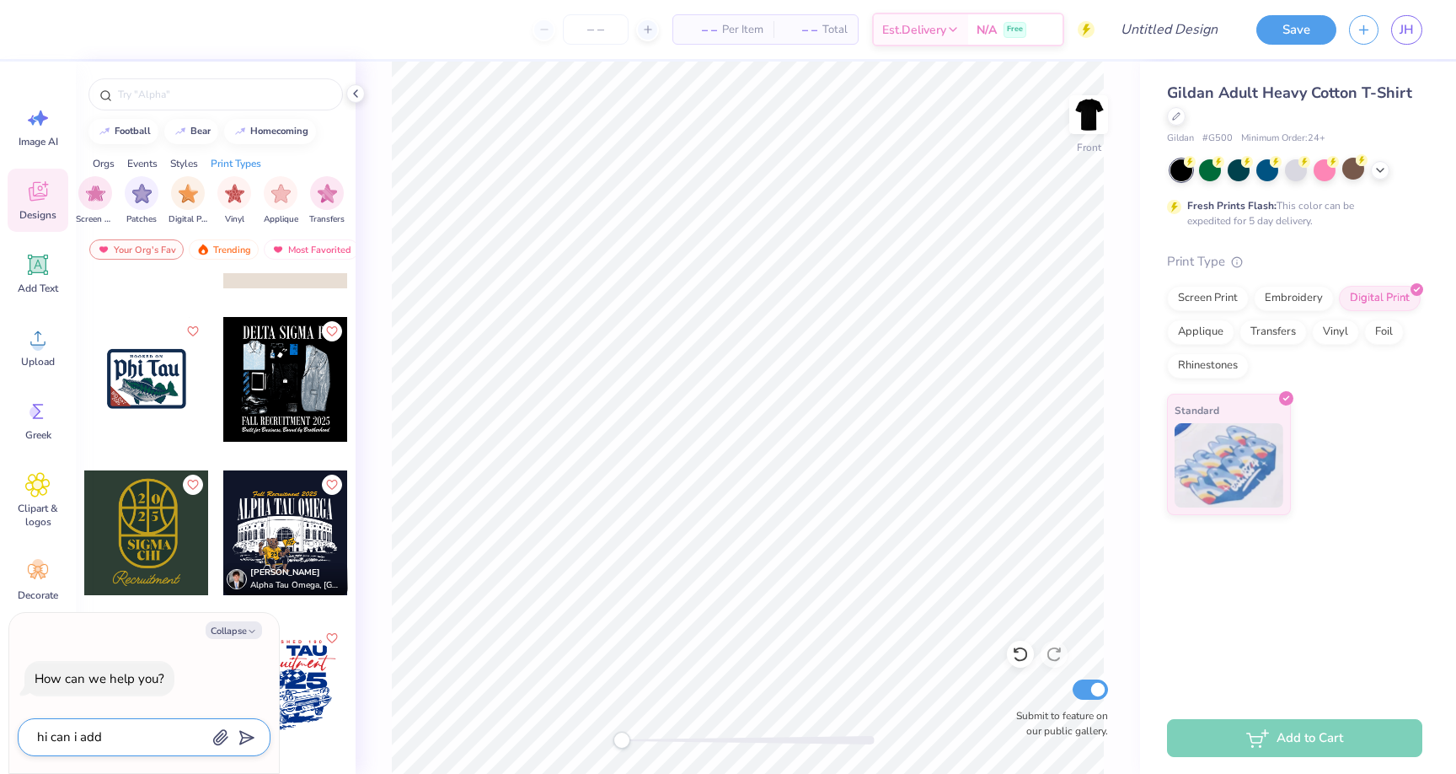
type textarea "x"
type textarea "hi can i add t"
type textarea "x"
type textarea "hi can i add th"
type textarea "x"
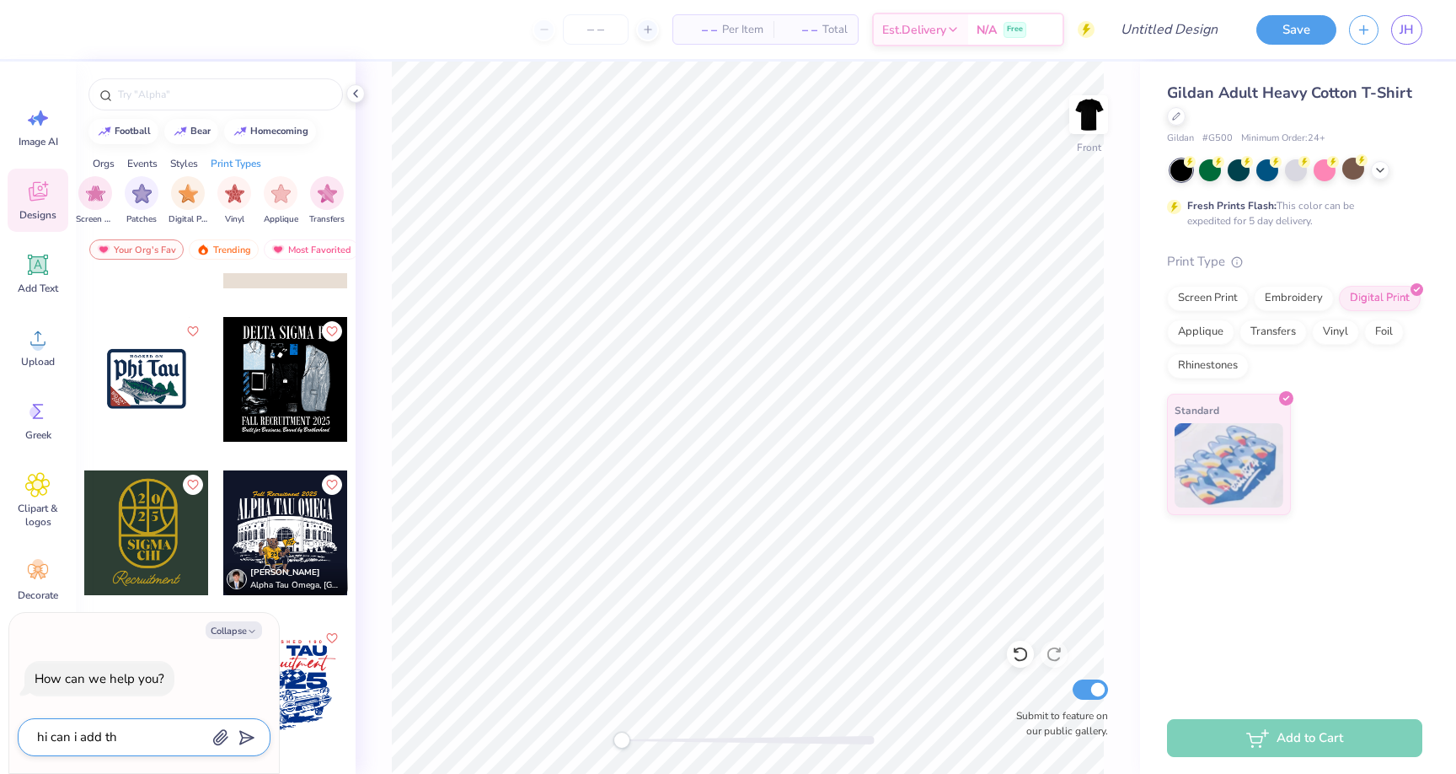
type textarea "hi can i add thi"
type textarea "x"
type textarea "hi can i add this"
type textarea "x"
type textarea "hi can i add this"
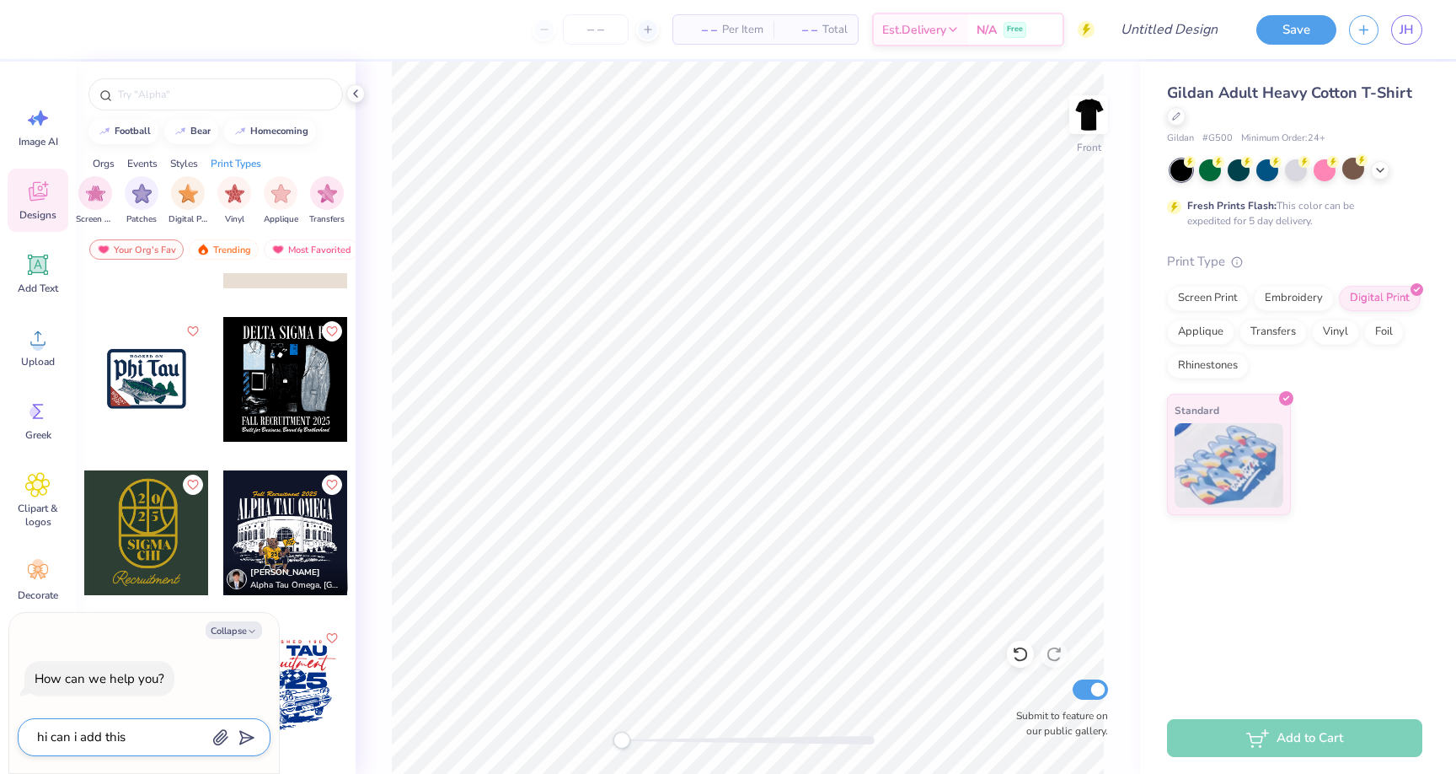
type textarea "x"
type textarea "hi can i add this d"
type textarea "x"
type textarea "hi can i add this de"
type textarea "x"
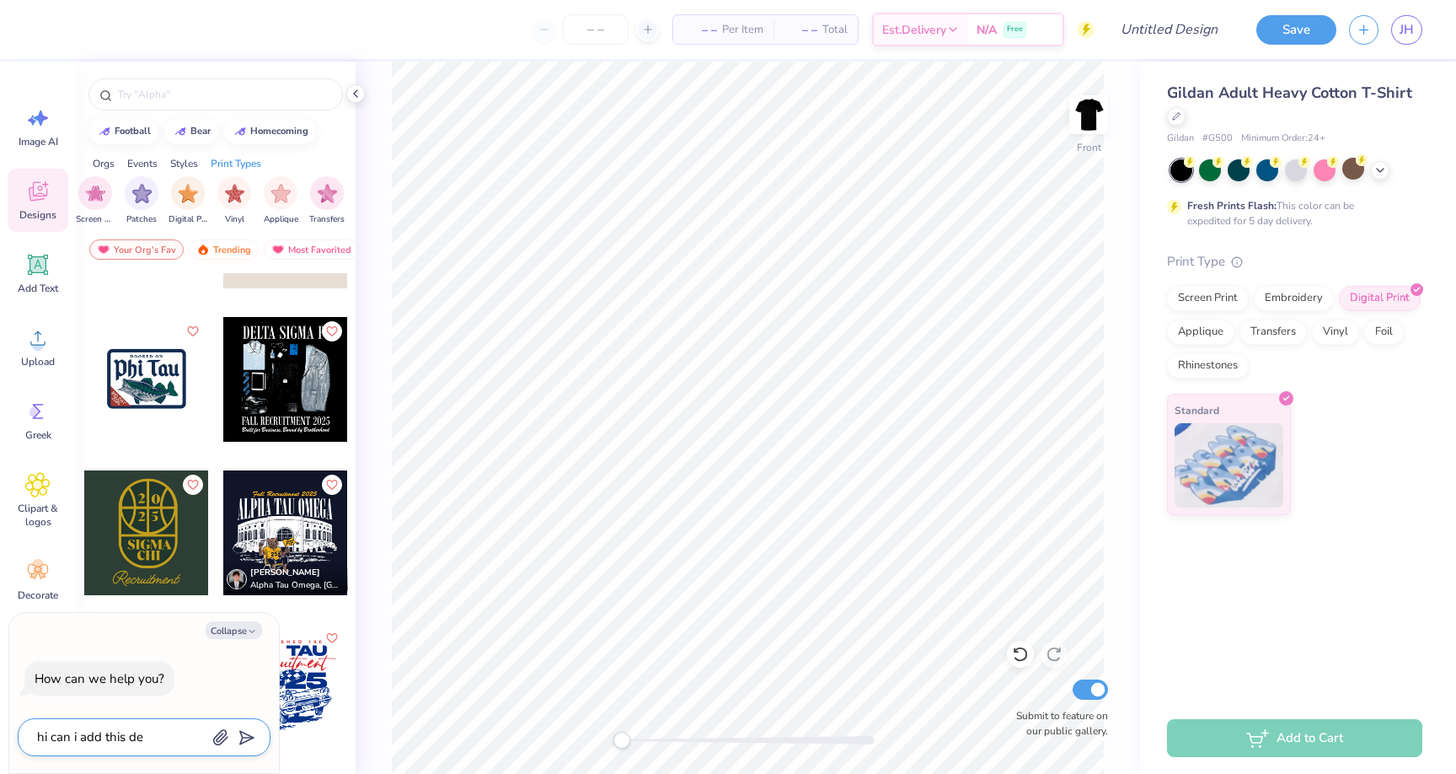
type textarea "hi can i add this des"
type textarea "x"
type textarea "hi can i add this desi"
type textarea "x"
type textarea "hi can i add this desig"
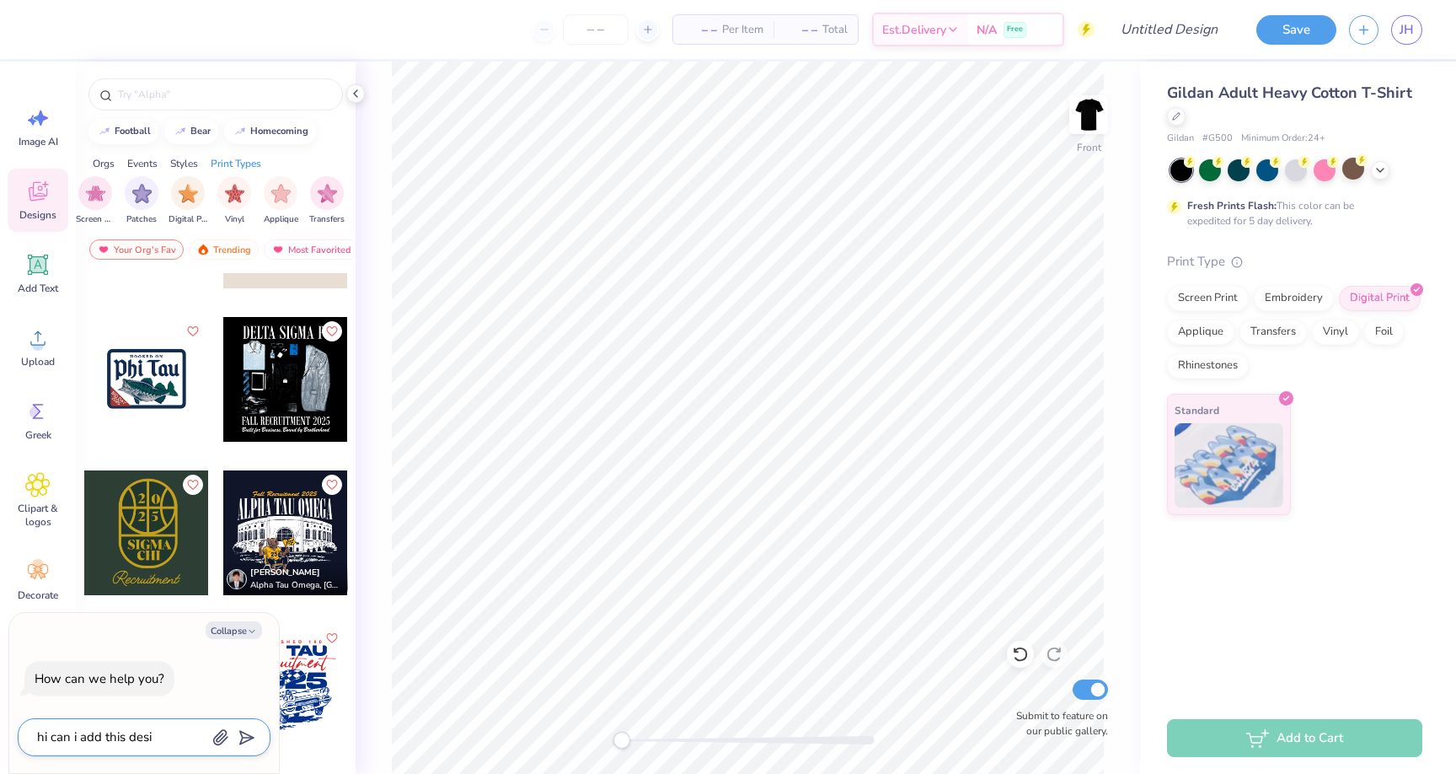
type textarea "x"
type textarea "hi can i add this design"
type textarea "x"
type textarea "hi can i add this design"
type textarea "x"
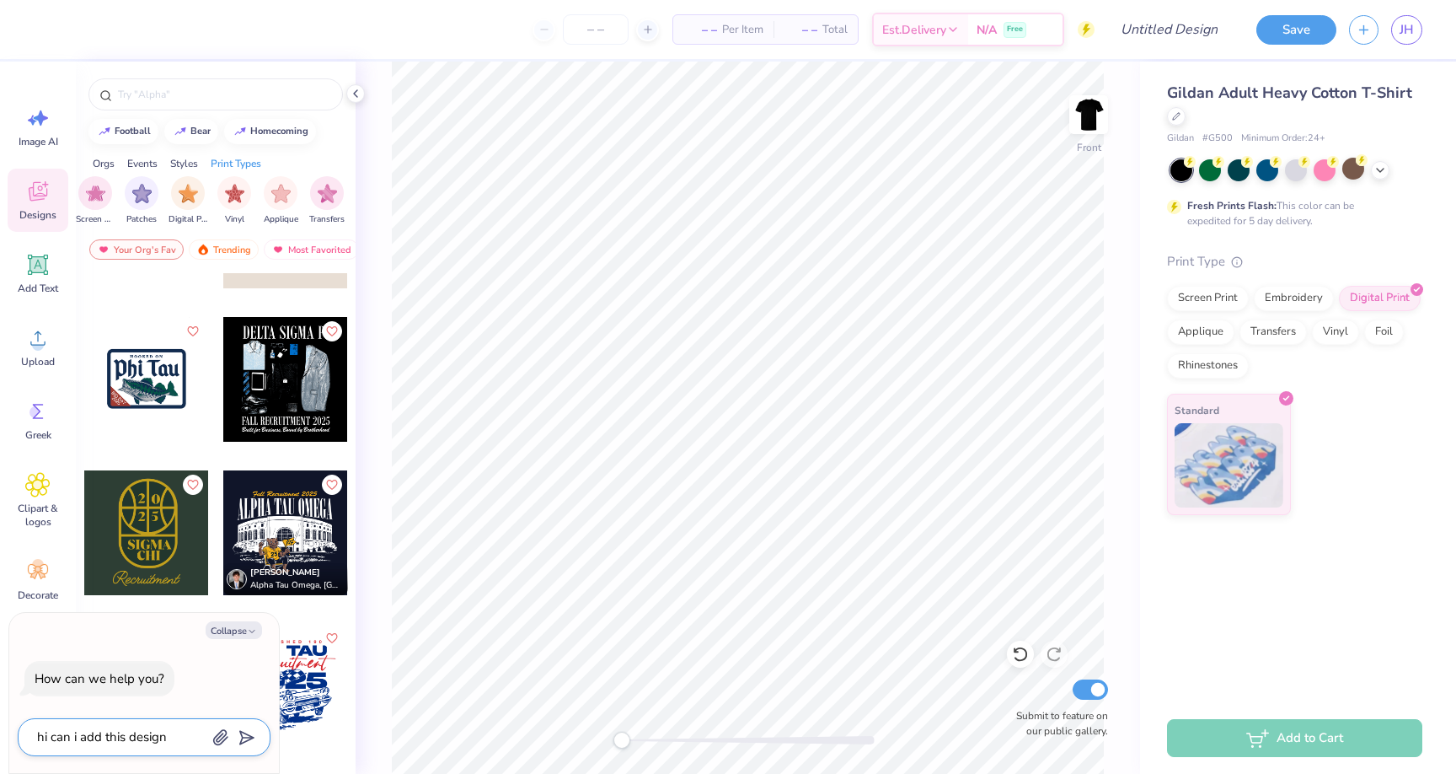
type textarea "hi can i add this design"
type textarea "x"
click at [166, 727] on textarea "hi can i add this design" at bounding box center [120, 737] width 171 height 23
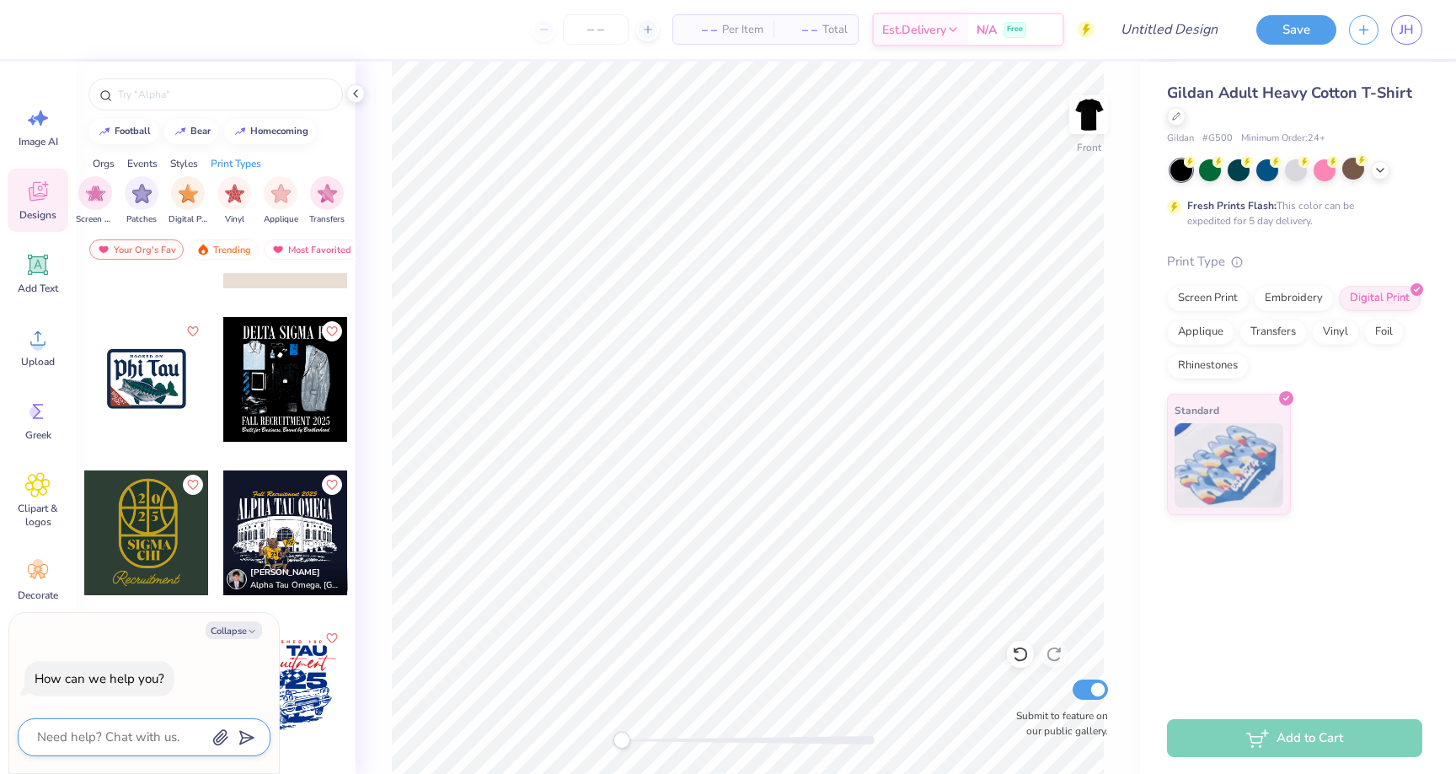
type textarea "x"
click at [36, 358] on span "Upload" at bounding box center [38, 361] width 34 height 13
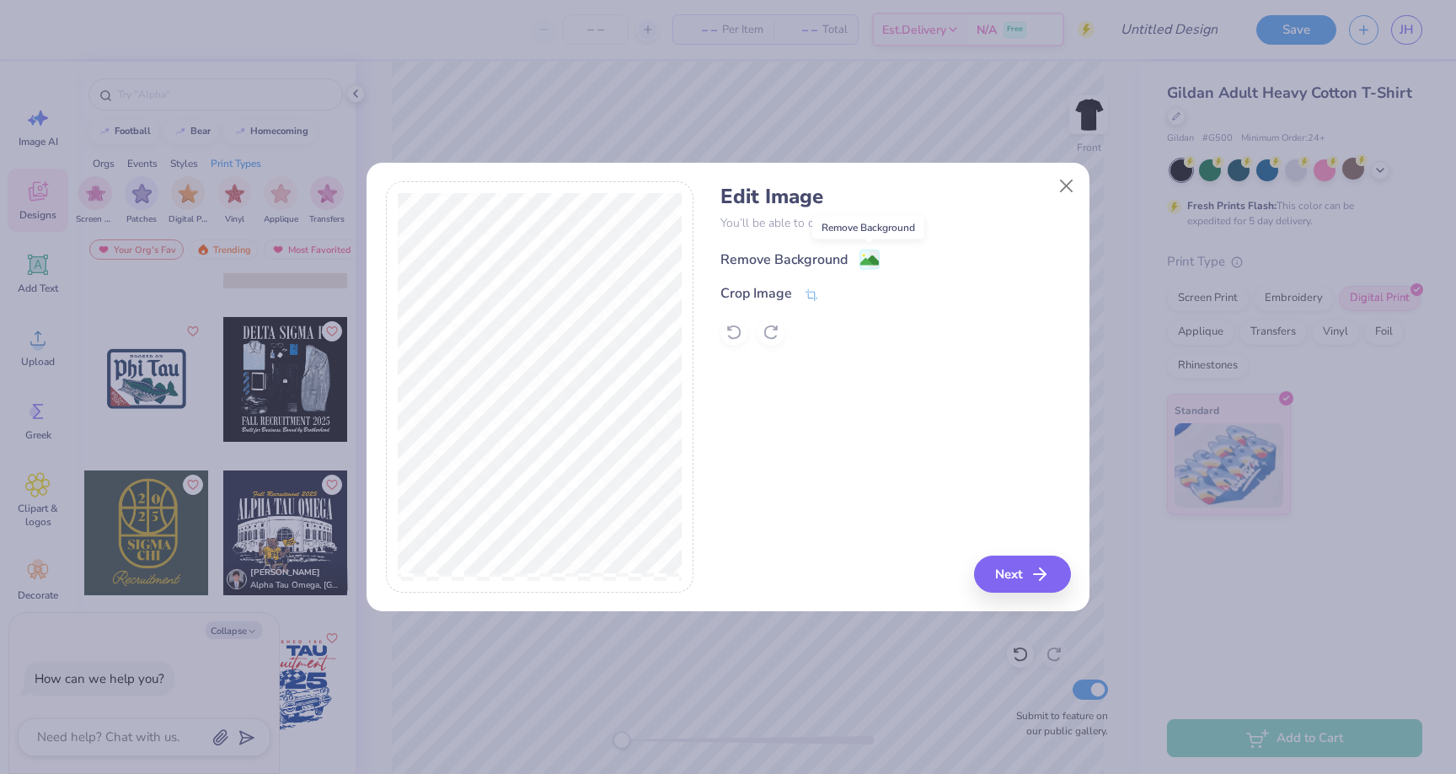
click at [864, 251] on image at bounding box center [870, 260] width 19 height 19
click at [1034, 585] on button "Next" at bounding box center [1025, 573] width 97 height 37
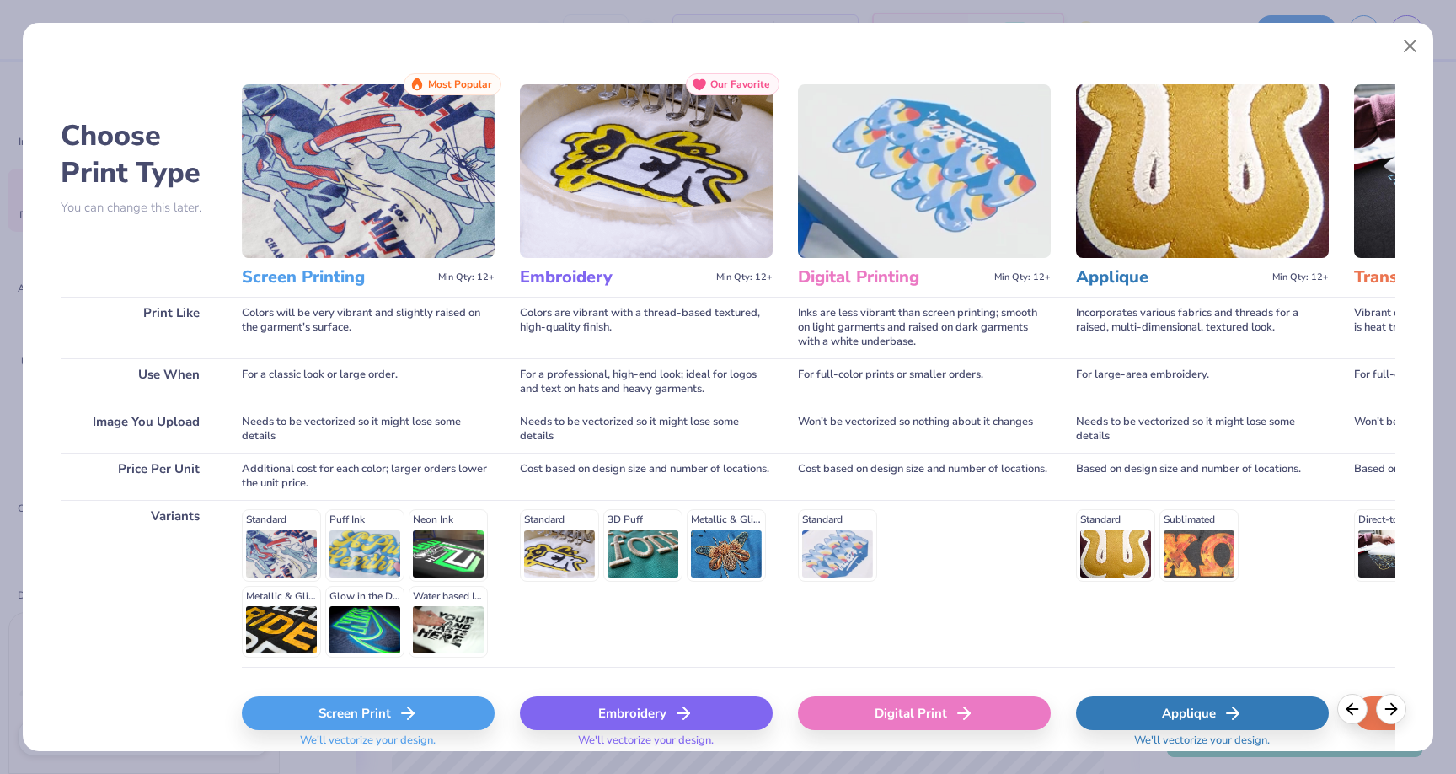
click at [393, 726] on div "Screen Print" at bounding box center [368, 713] width 253 height 34
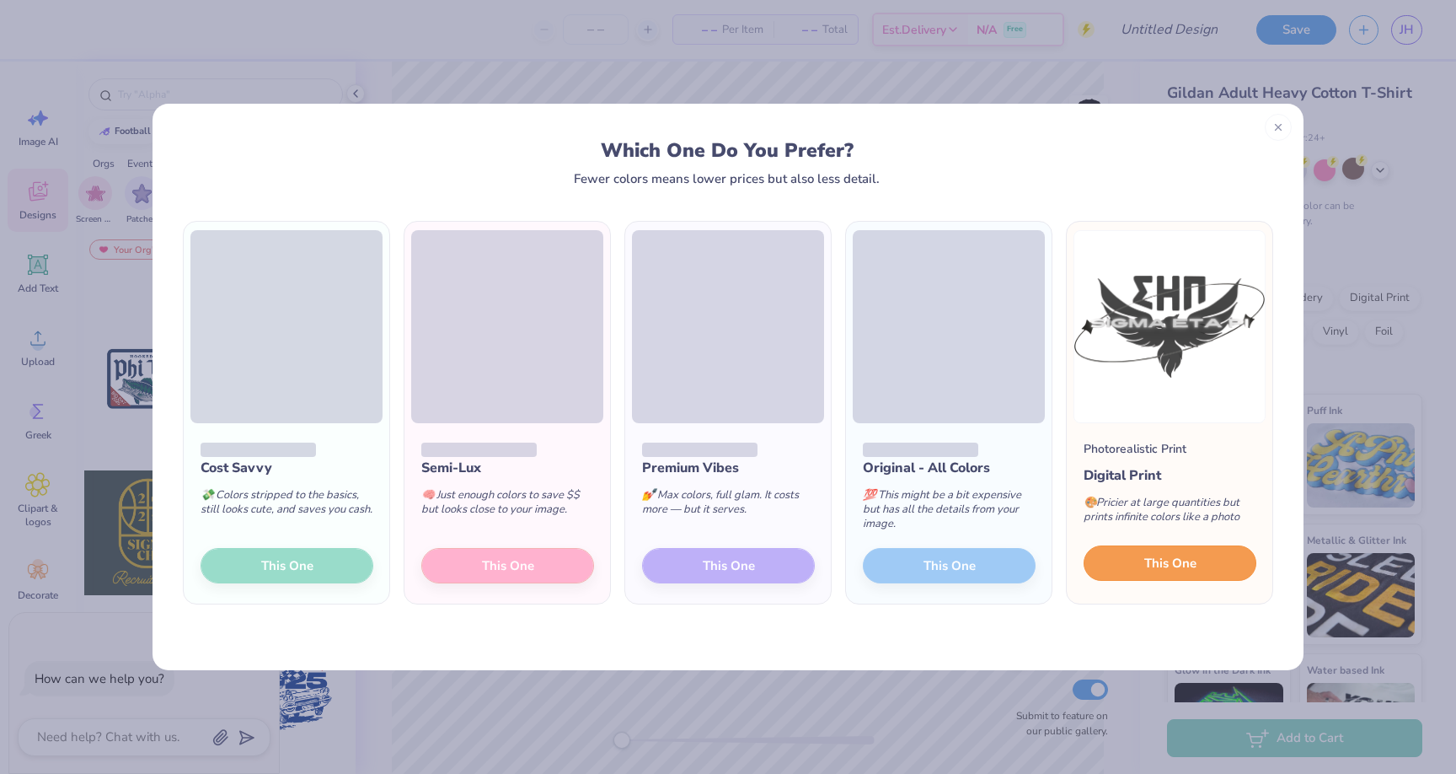
click at [1162, 568] on span "This One" at bounding box center [1171, 563] width 52 height 19
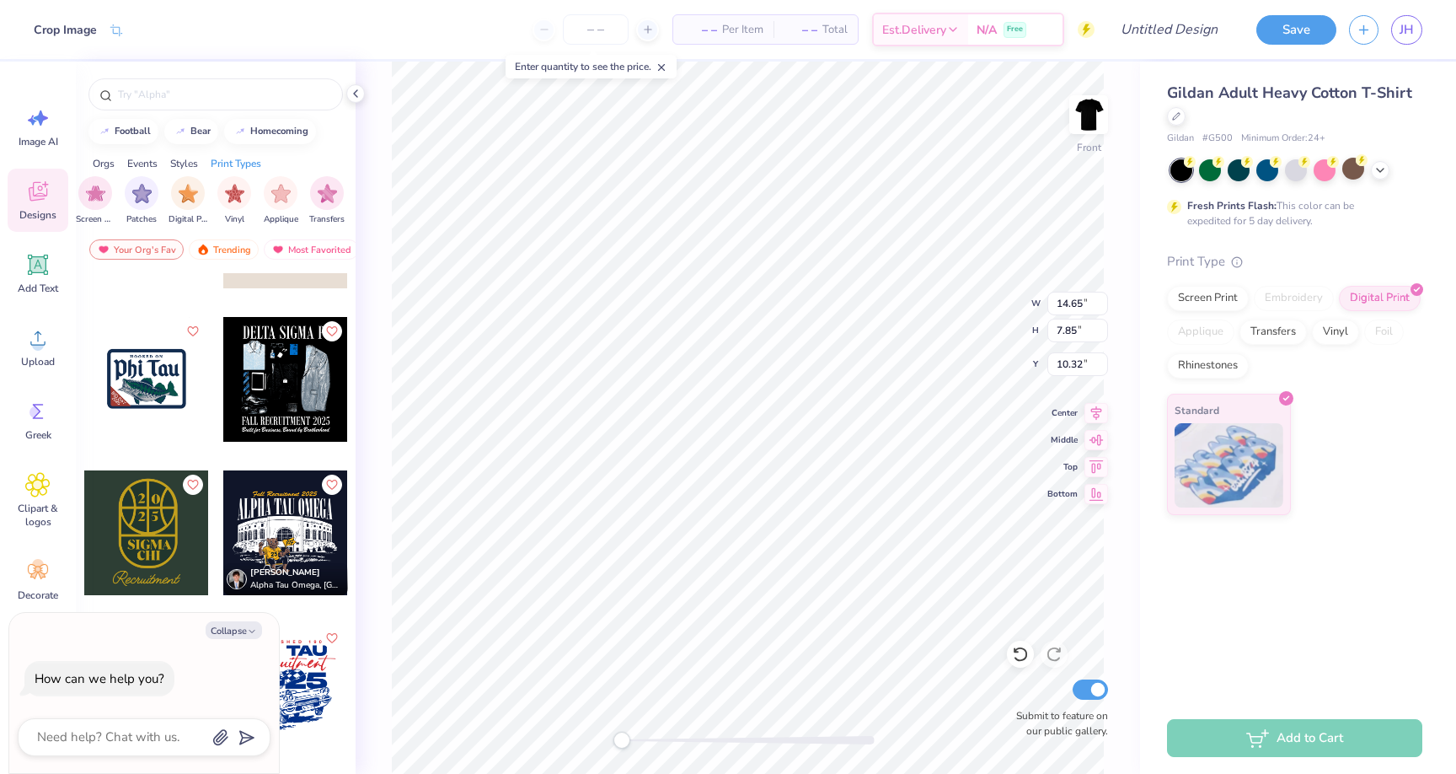
type textarea "x"
type input "10.19"
type input "5.47"
click at [1098, 131] on img at bounding box center [1088, 114] width 67 height 67
click at [38, 342] on circle at bounding box center [38, 345] width 12 height 12
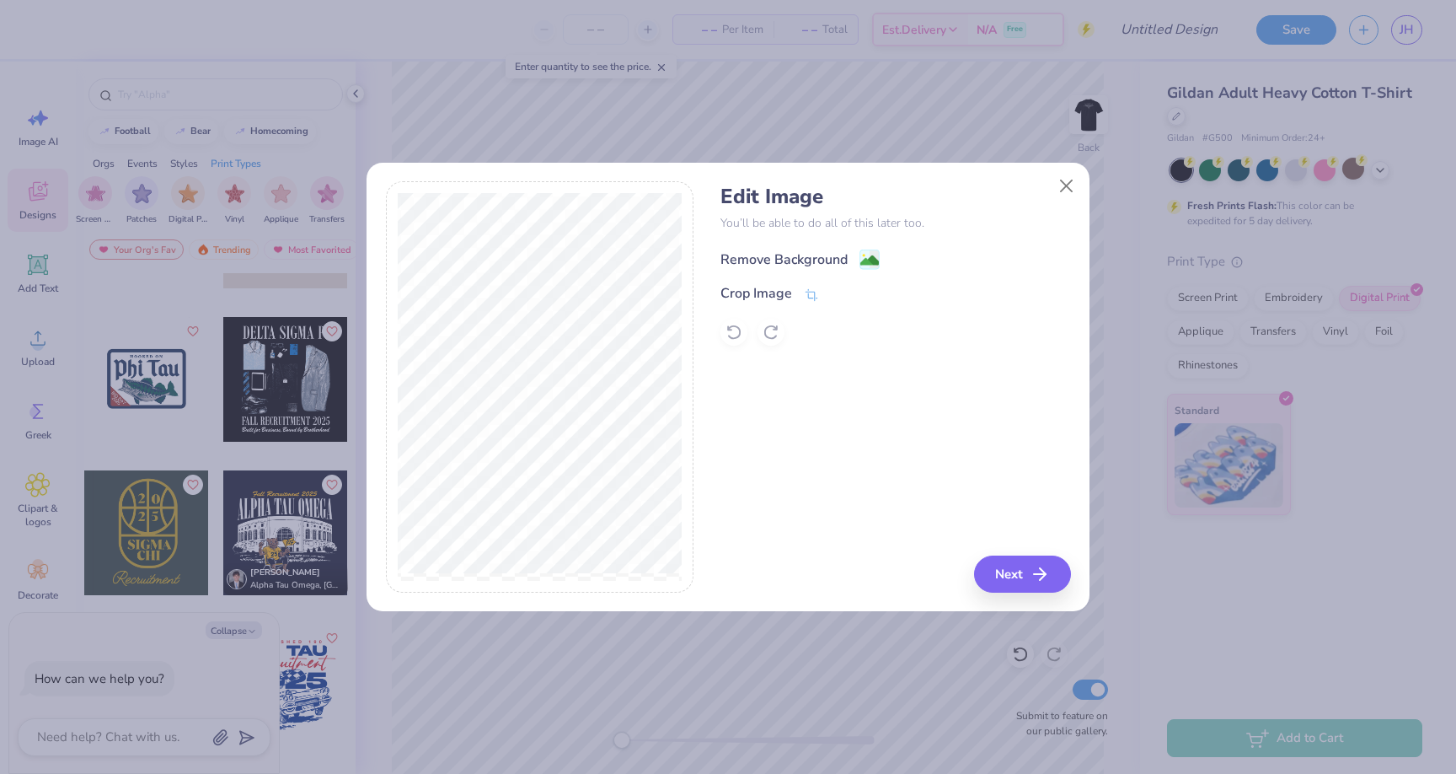
click at [842, 266] on div "Remove Background" at bounding box center [784, 259] width 127 height 20
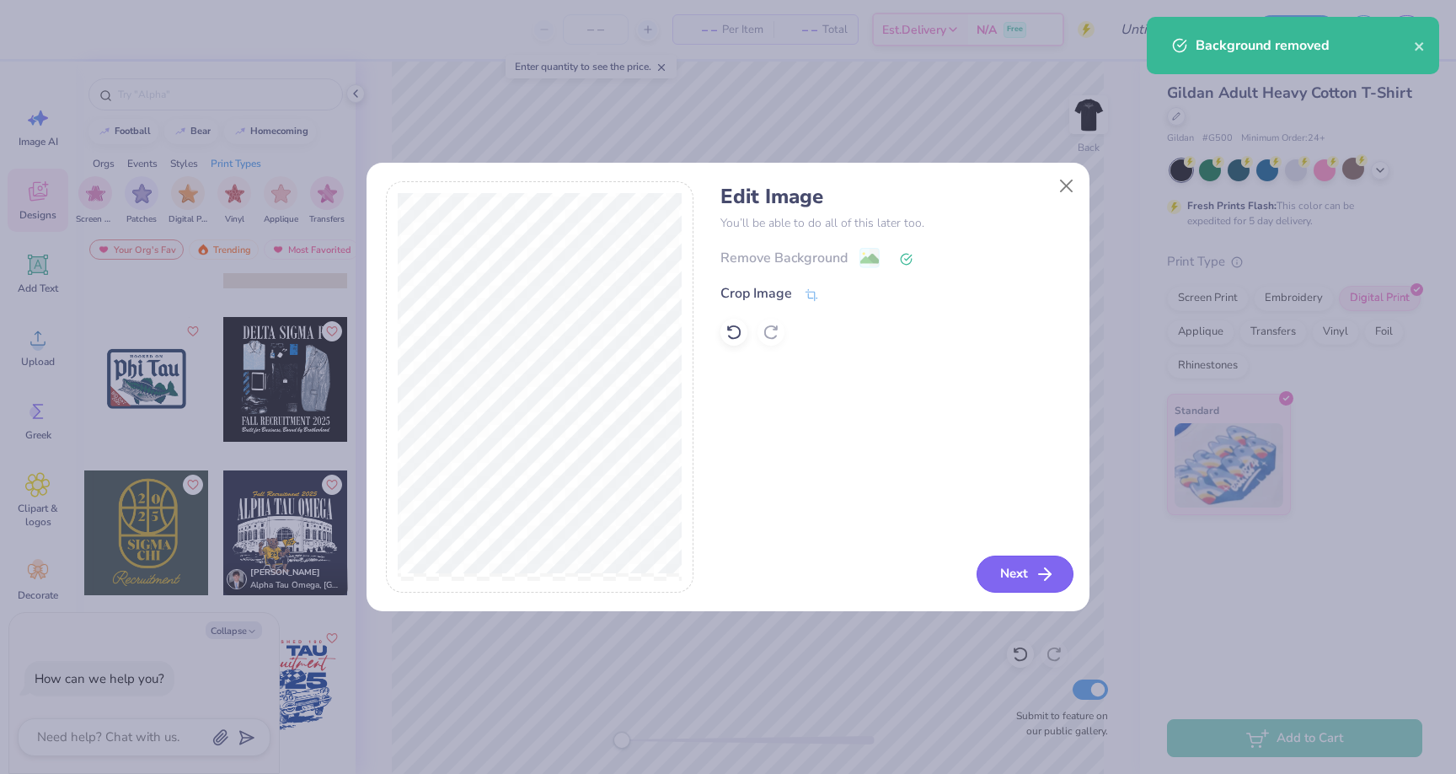
click at [1006, 580] on button "Next" at bounding box center [1025, 573] width 97 height 37
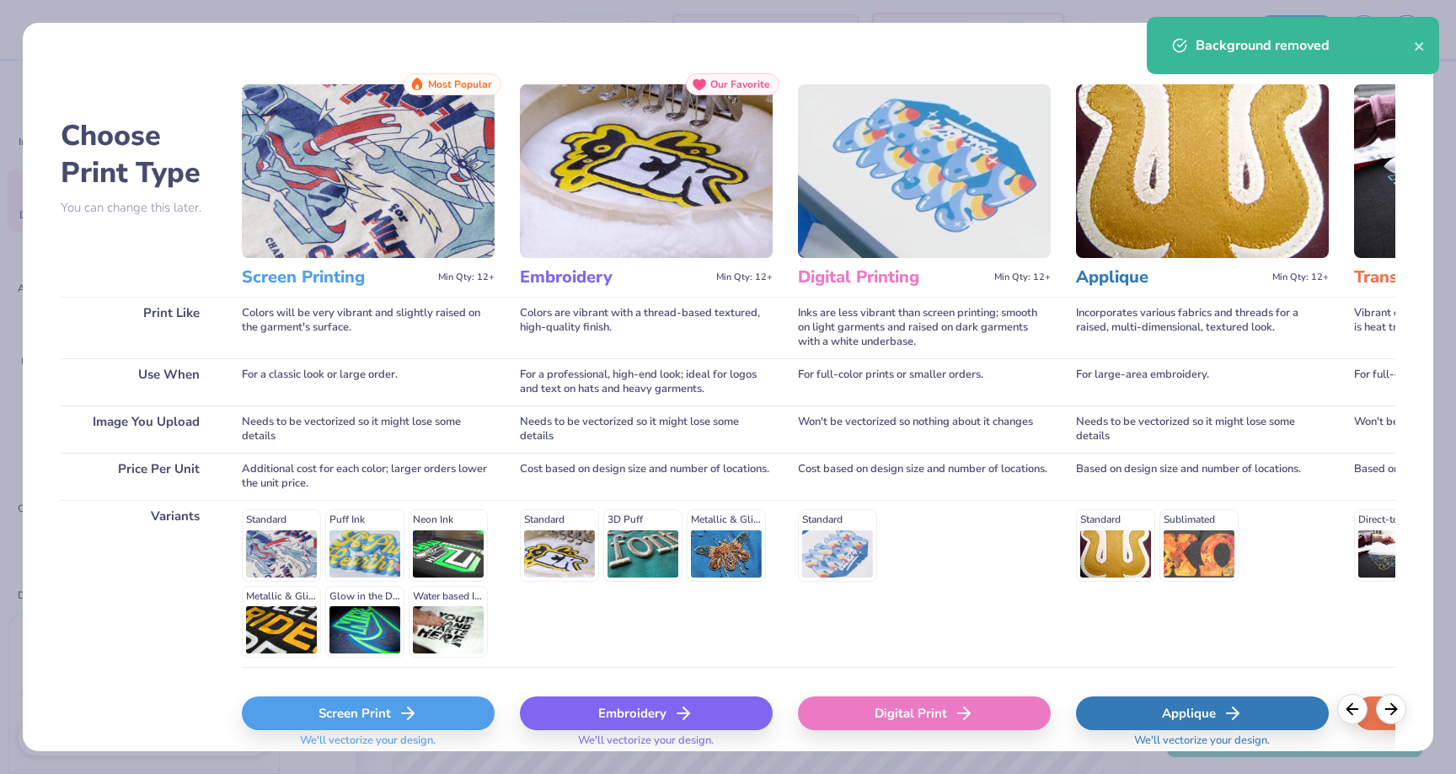
click at [428, 720] on div "Screen Print" at bounding box center [368, 713] width 253 height 34
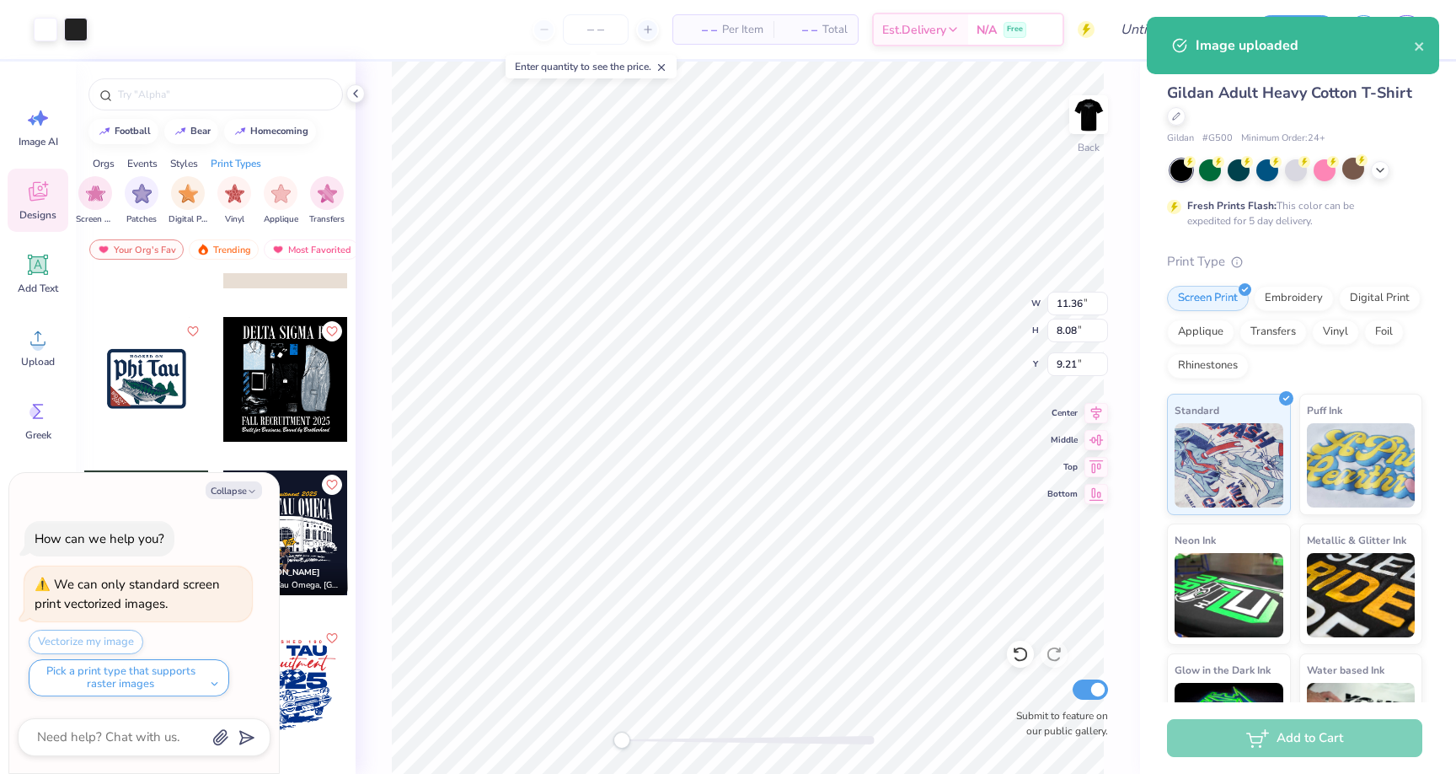
type textarea "x"
type input "2.56"
type input "1.82"
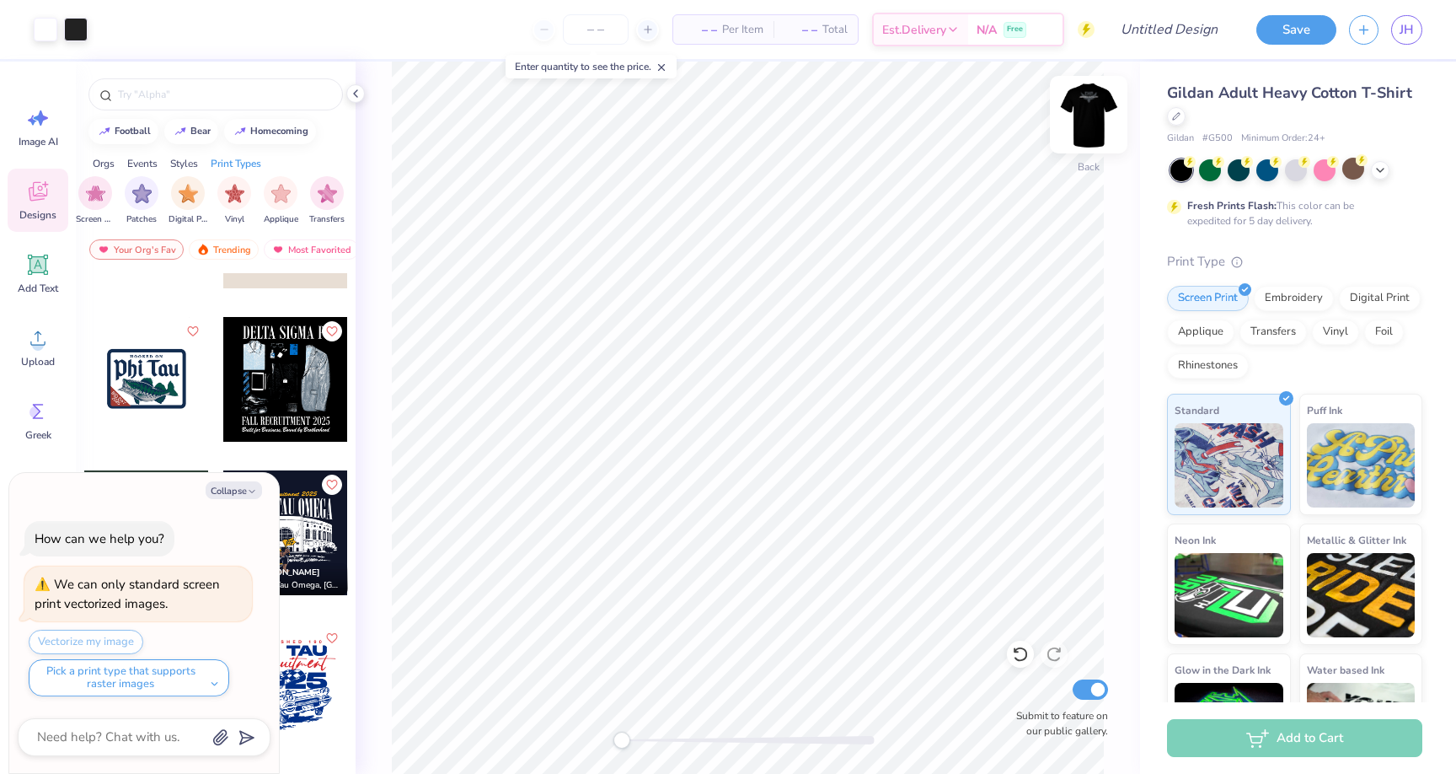
click at [1081, 126] on img at bounding box center [1088, 114] width 67 height 67
type textarea "x"
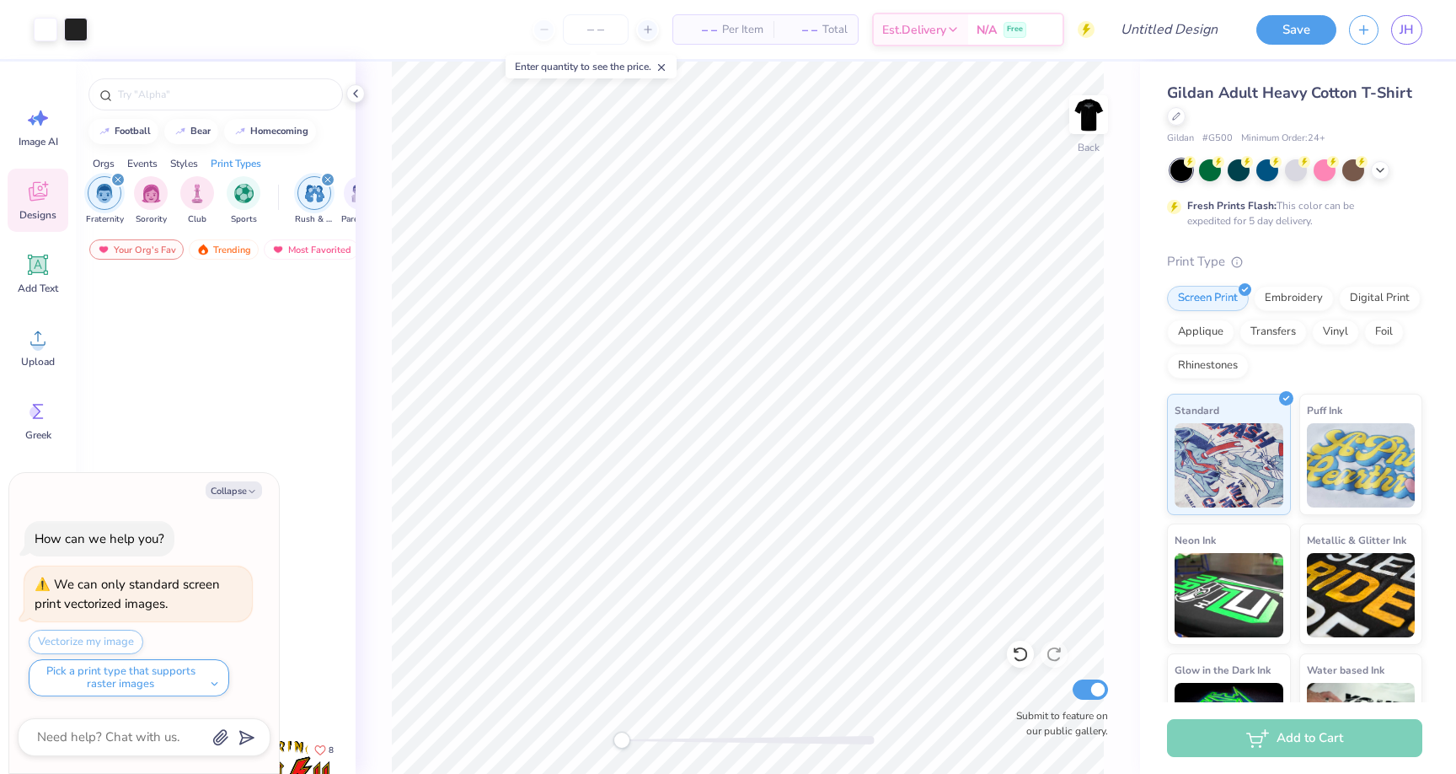
scroll to position [724, 0]
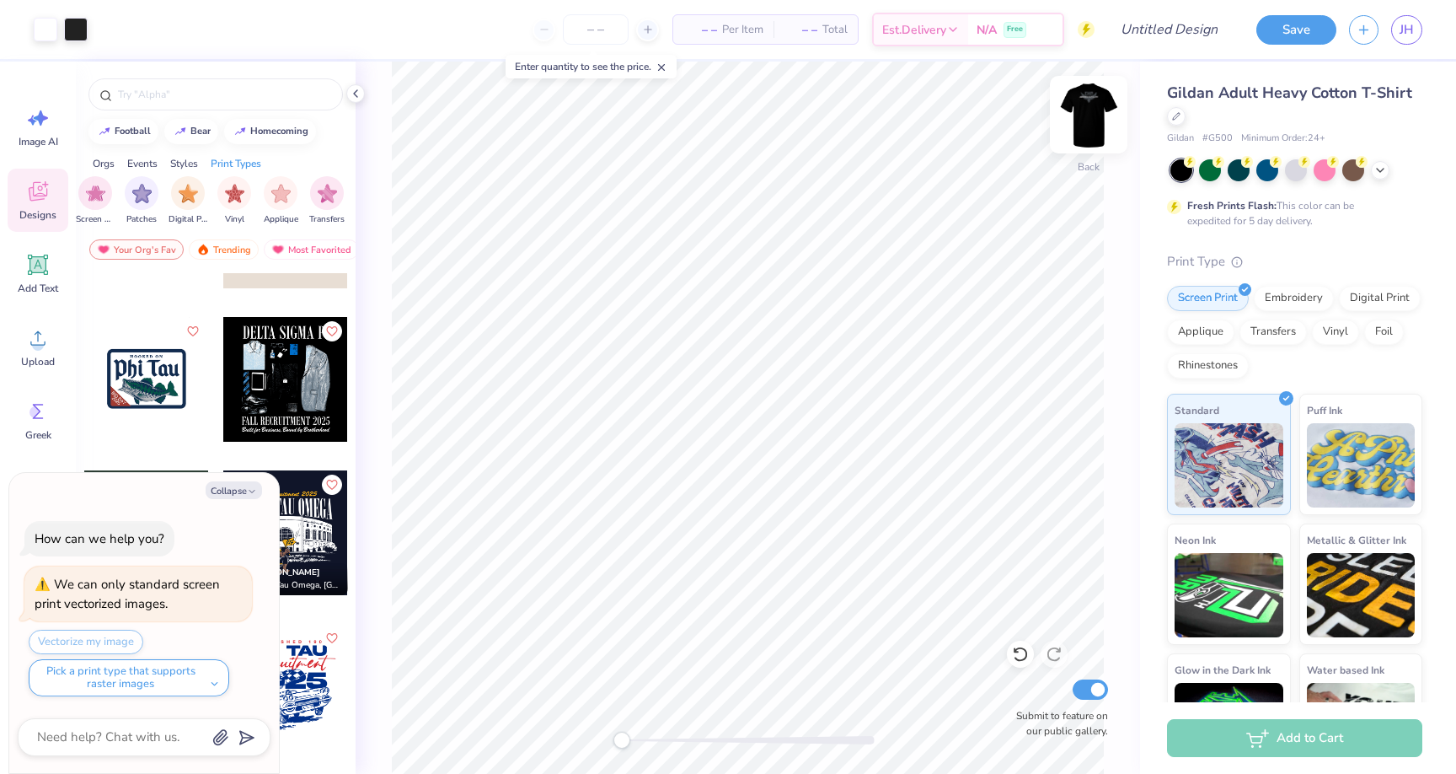
click at [1097, 116] on img at bounding box center [1088, 114] width 67 height 67
click at [1085, 129] on img at bounding box center [1088, 114] width 67 height 67
click at [1089, 151] on div at bounding box center [1089, 115] width 78 height 78
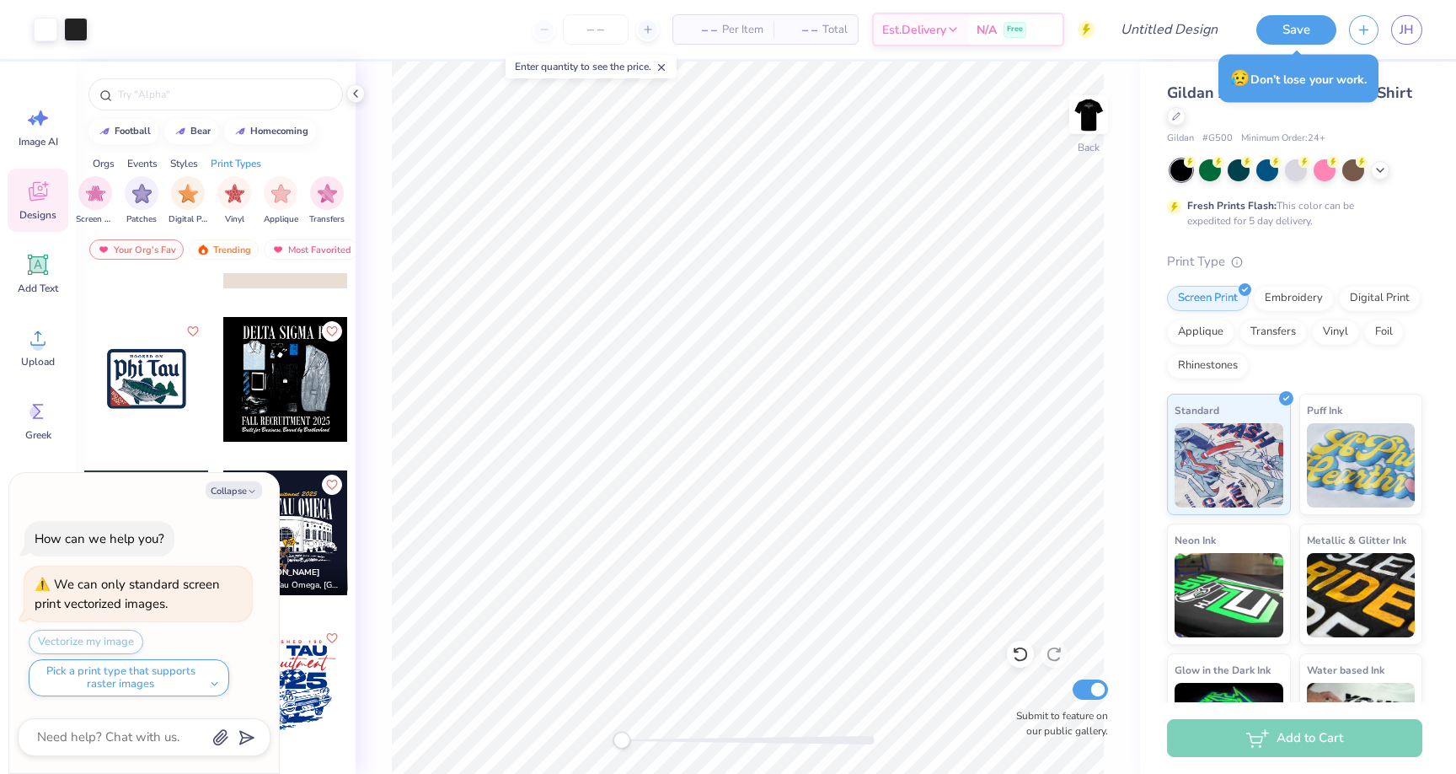
type textarea "x"
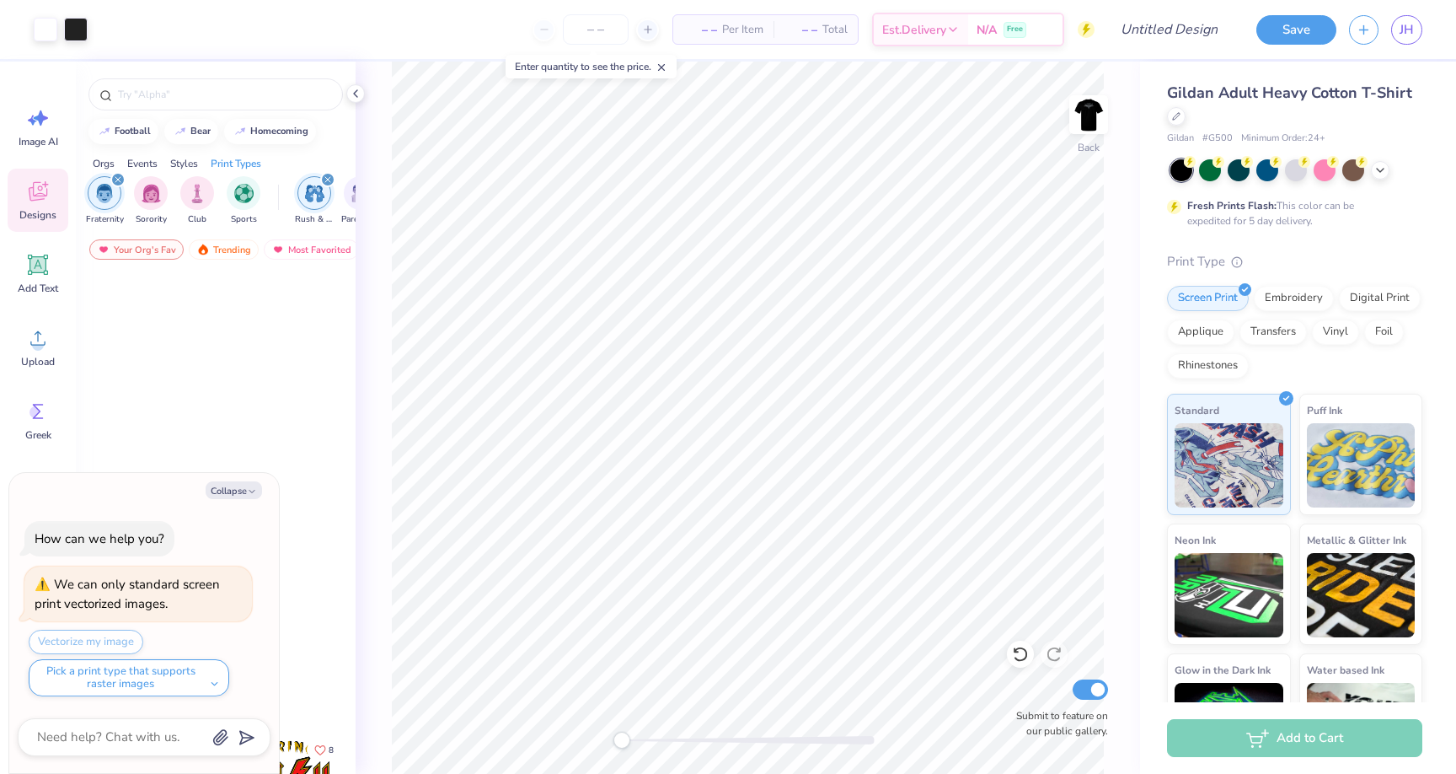
scroll to position [724, 0]
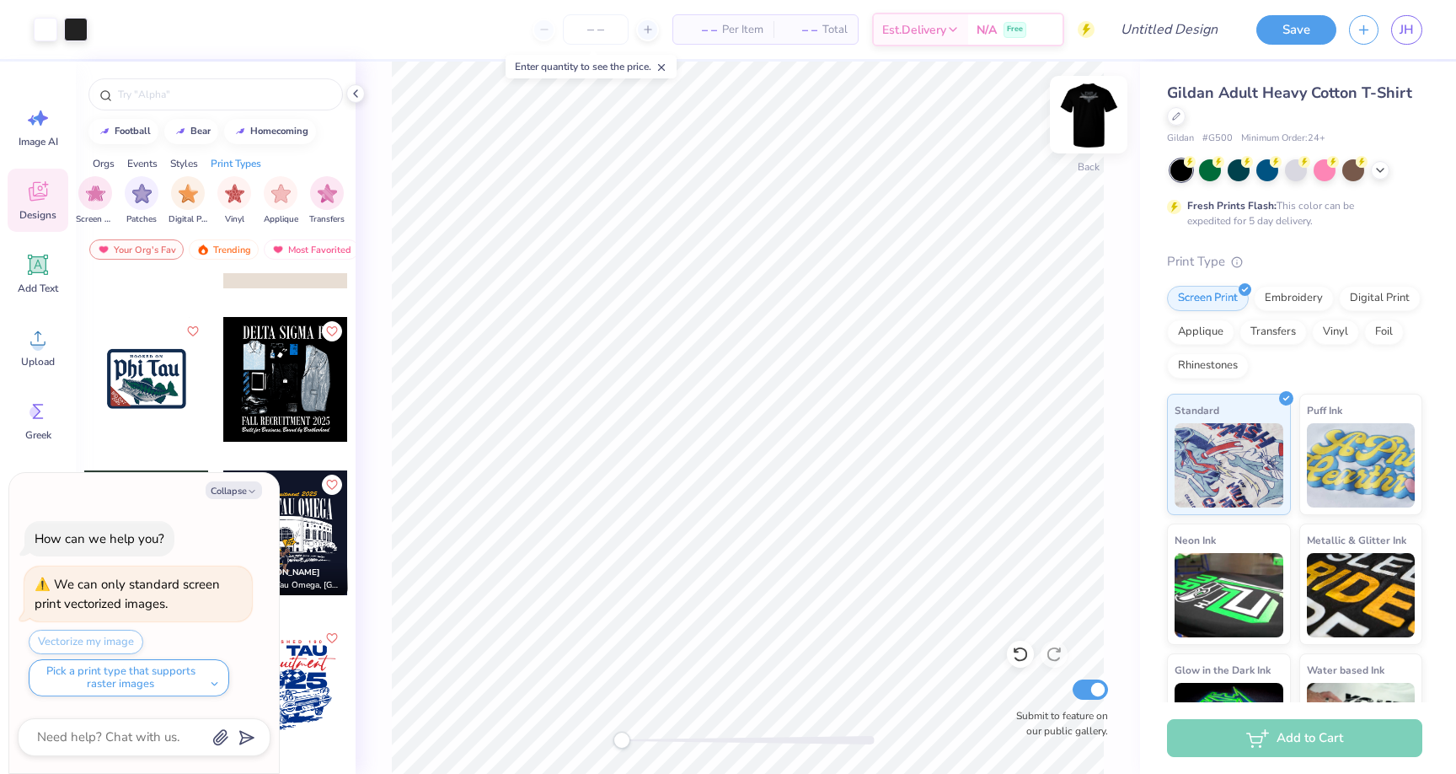
click at [1086, 122] on img at bounding box center [1088, 114] width 67 height 67
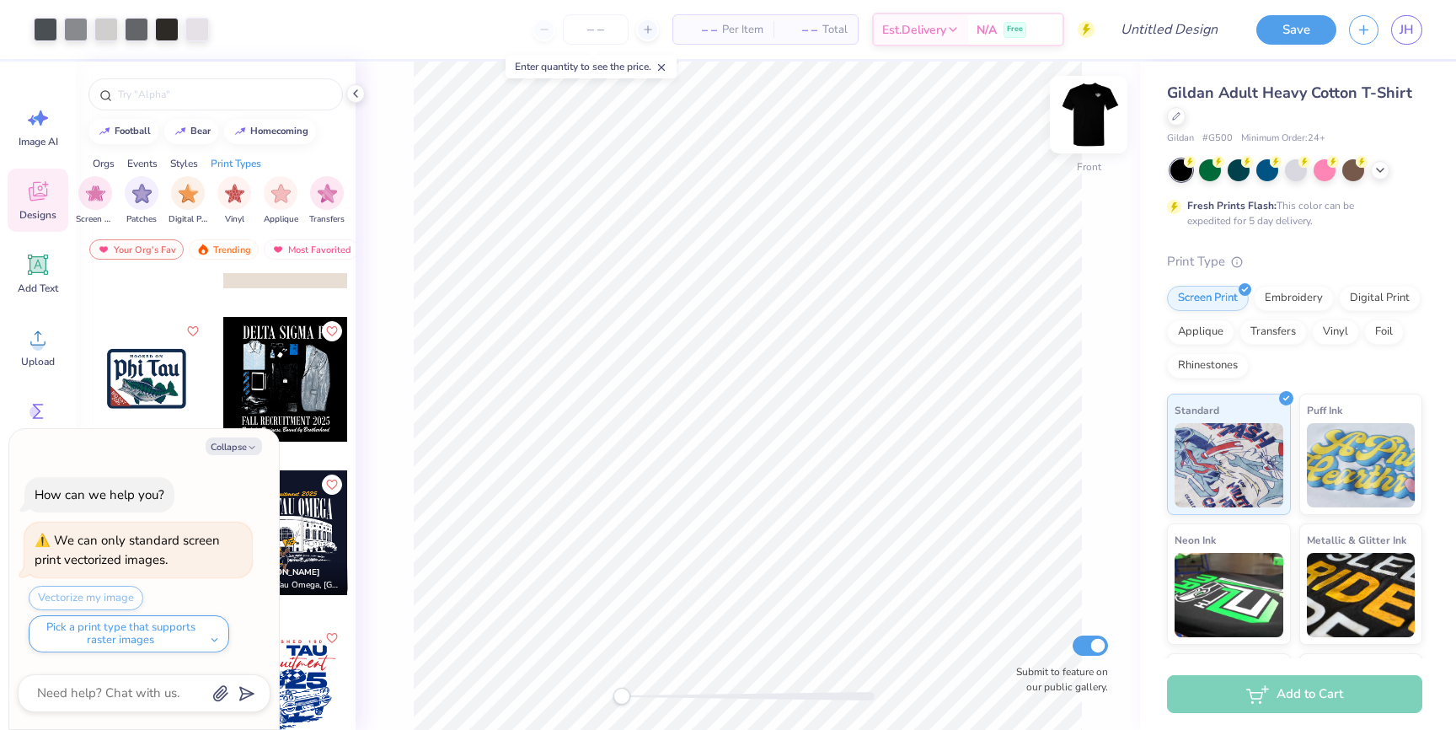
click at [1090, 126] on img at bounding box center [1088, 114] width 67 height 67
type textarea "x"
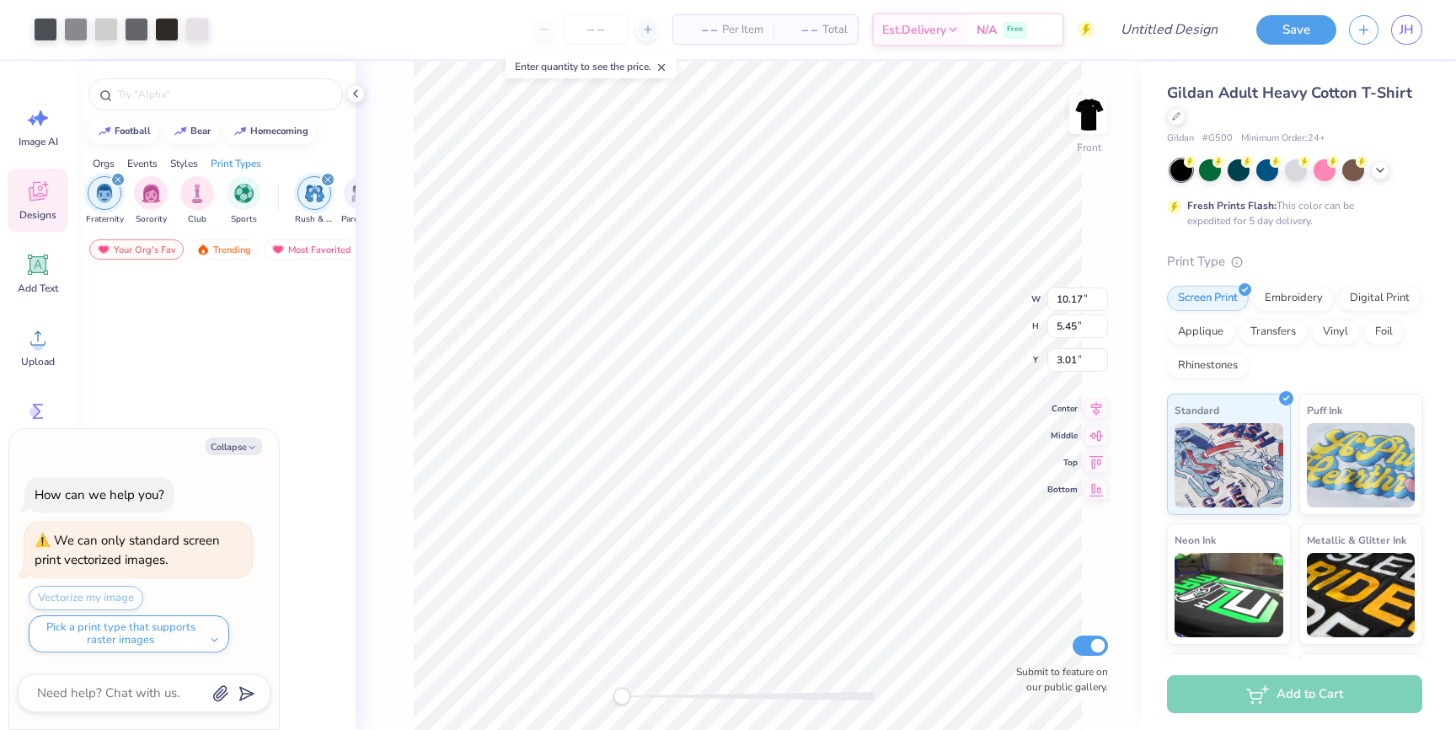
scroll to position [724, 0]
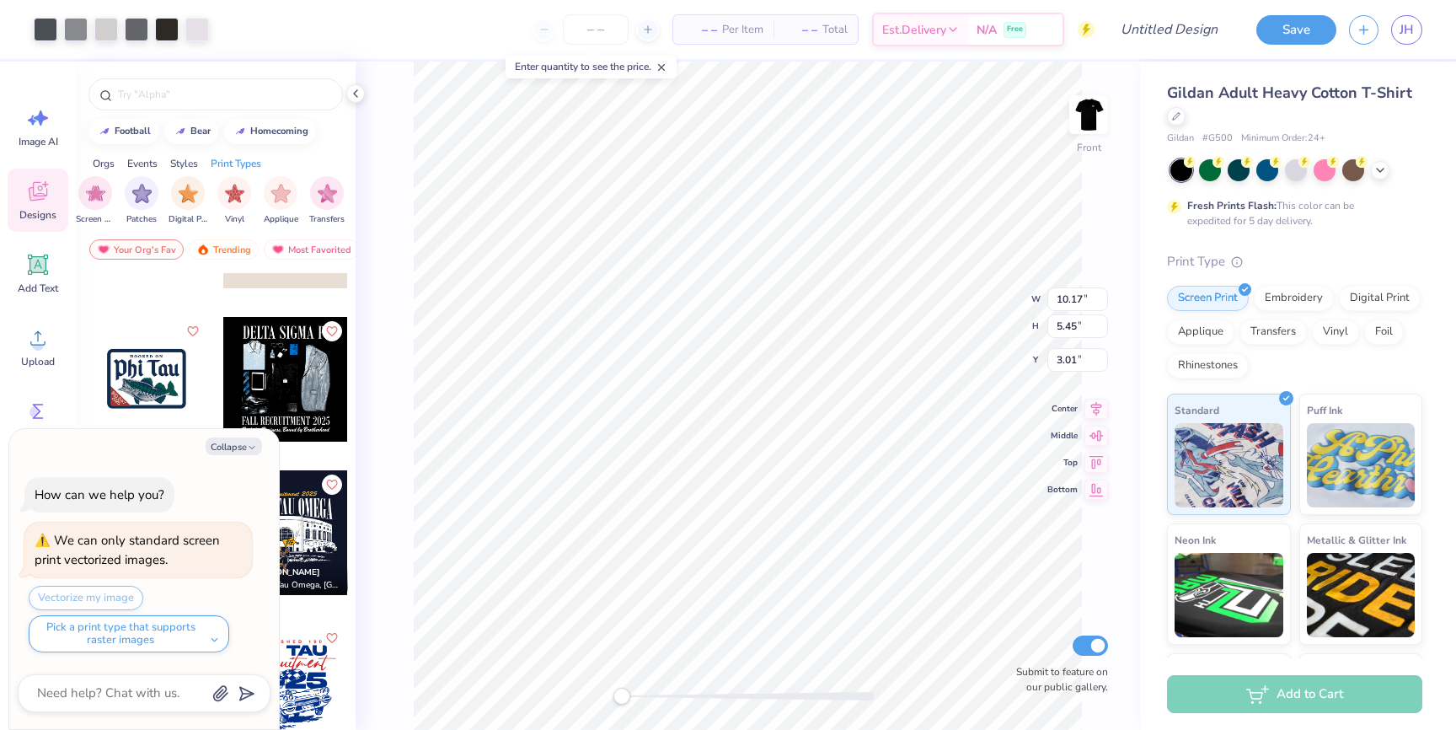
type textarea "x"
